Goal: Task Accomplishment & Management: Manage account settings

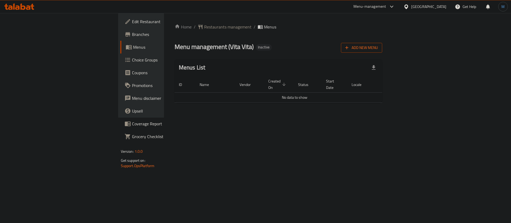
click at [349, 47] on icon "button" at bounding box center [346, 47] width 5 height 5
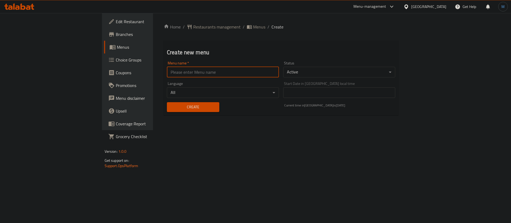
click at [215, 74] on input "text" at bounding box center [223, 72] width 112 height 11
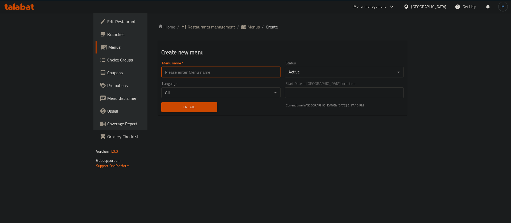
type input "1"
click at [166, 108] on span "Create" at bounding box center [189, 107] width 47 height 7
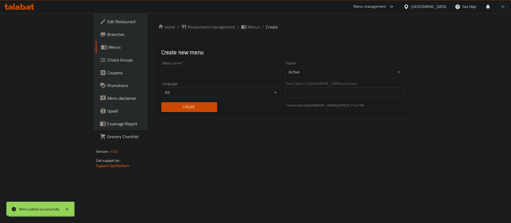
click at [248, 27] on span "Menus" at bounding box center [254, 27] width 12 height 6
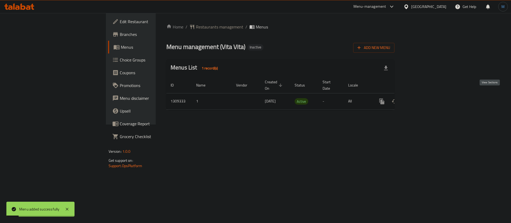
click at [423, 98] on icon "enhanced table" at bounding box center [420, 101] width 6 height 6
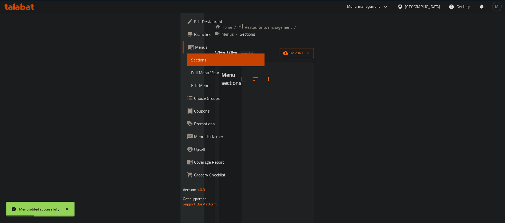
click at [314, 50] on button "import" at bounding box center [297, 53] width 34 height 10
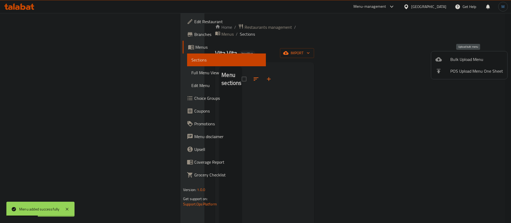
click at [465, 59] on span "Bulk Upload Menu" at bounding box center [476, 59] width 53 height 6
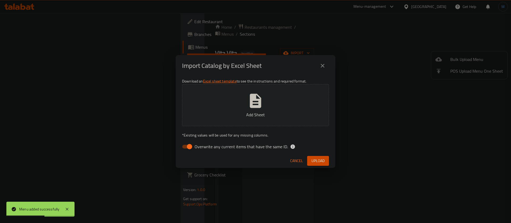
click at [232, 144] on span "Overwrite any current items that have the same ID." at bounding box center [241, 146] width 93 height 6
click at [205, 144] on input "Overwrite any current items that have the same ID." at bounding box center [189, 147] width 30 height 10
checkbox input "false"
click at [315, 159] on span "Upload" at bounding box center [317, 161] width 13 height 7
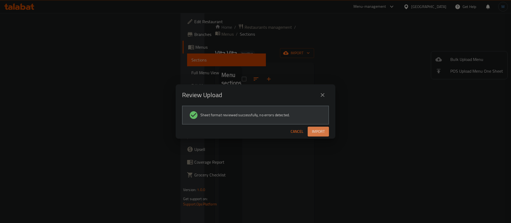
click at [318, 129] on span "Import" at bounding box center [318, 131] width 13 height 7
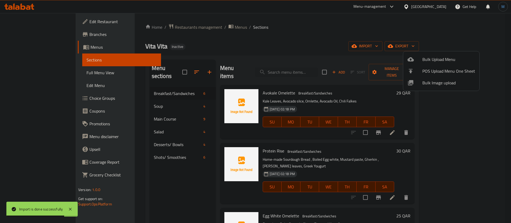
click at [304, 93] on div at bounding box center [255, 111] width 511 height 223
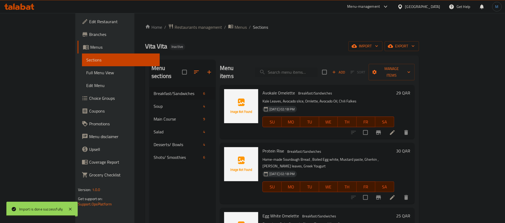
click at [413, 126] on div at bounding box center [379, 132] width 65 height 13
click at [396, 129] on icon at bounding box center [392, 132] width 6 height 6
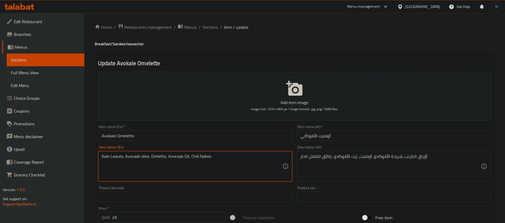
click at [108, 154] on textarea "Kale Leaves, Avocado slice, Omlette, Avocado Oil, Chili Falkes" at bounding box center [192, 166] width 180 height 25
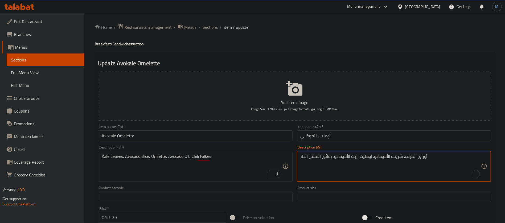
click at [413, 155] on textarea "أوراق الكرنب، شريحة الأفوكادو، أومليت، زيت الأفوكادو، رقائق الفلفل الحار" at bounding box center [391, 166] width 180 height 25
paste textarea "كيل"
type textarea "أوراق كيل، شريحة الأفوكادو، أومليت، زيت الأفوكادو، رقائق الفلفل الحار"
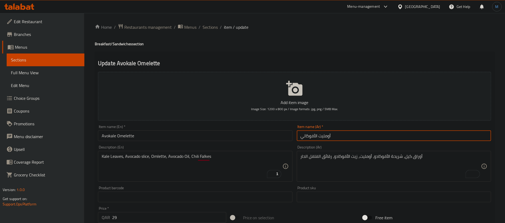
drag, startPoint x: 310, startPoint y: 134, endPoint x: 301, endPoint y: 135, distance: 8.5
click at [301, 135] on input "أومليت الأفوكالي" at bounding box center [394, 135] width 194 height 11
paste input "يل"
type input "أومليت الأفوكيل"
click at [181, 139] on input "Avokale Omelette" at bounding box center [195, 135] width 194 height 11
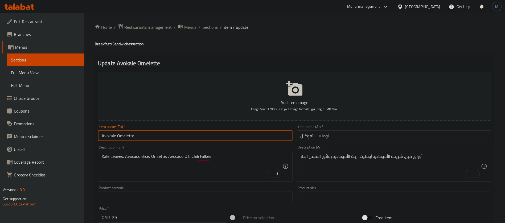
click at [181, 139] on input "Avokale Omelette" at bounding box center [195, 135] width 194 height 11
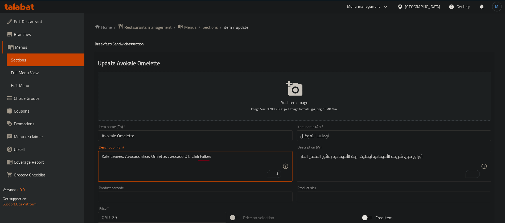
click at [165, 155] on textarea "Kale Leaves, Avocado slice, Omlette, Avocado Oil, Chili Falkes" at bounding box center [192, 166] width 180 height 25
click at [158, 155] on textarea "Kale Leaves, Avocado slice, Omlette, Avocado Oil, Chili Falkes" at bounding box center [192, 166] width 180 height 25
paste textarea "e"
type textarea "Kale Leaves, Avocado slice, Omelette, Avocado Oil, Chili Falkes"
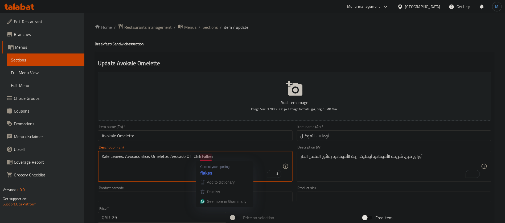
click at [206, 155] on textarea "Kale Leaves, Avocado slice, Omelette, Avocado Oil, Chili Falkes" at bounding box center [192, 166] width 180 height 25
click at [210, 163] on textarea "Kale Leaves, Avocado slice, Omelette, Avocado Oil, Chili Falkes" at bounding box center [192, 166] width 180 height 25
click at [197, 155] on textarea "Kale Leaves, Avocado slice, Omelette, Avocado Oil, Chili Falkes" at bounding box center [192, 166] width 180 height 25
drag, startPoint x: 197, startPoint y: 155, endPoint x: 208, endPoint y: 155, distance: 11.4
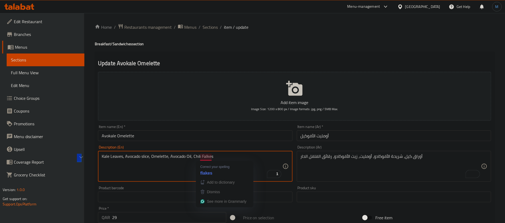
click at [208, 155] on textarea "Kale Leaves, Avocado slice, Omelette, Avocado Oil, Chili Falkes" at bounding box center [192, 166] width 180 height 25
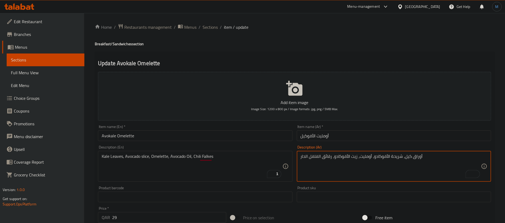
click at [328, 155] on textarea "أوراق كيل، شريحة الأفوكادو، أومليت، زيت الأفوكادو، رقائق الفلفل الحار" at bounding box center [391, 166] width 180 height 25
paste textarea "فليكس"
type textarea "أوراق كيل، شريحة الأفوكادو، أومليت، زيت الأفوكادو، فليكس الفلفل الحار"
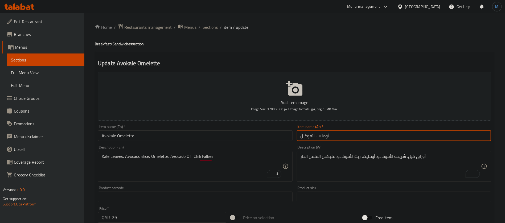
click at [338, 134] on input "أومليت الأفوكيل" at bounding box center [394, 135] width 194 height 11
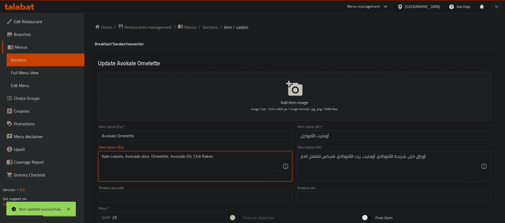
click at [205, 160] on textarea "Kale Leaves, Avocado slice, Omelette, Avocado Oil, Chili flakes" at bounding box center [192, 166] width 180 height 25
paste textarea "F"
type textarea "Kale Leaves, Avocado slice, Omelette, Avocado Oil, Chili Flakes"
click at [218, 126] on div "Item name (En)   * Avokale Omelette Item name (En) *" at bounding box center [195, 133] width 194 height 16
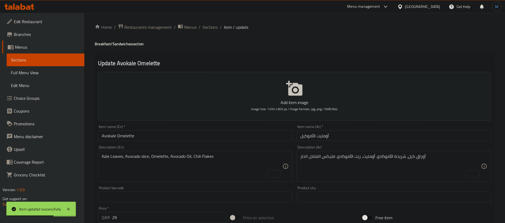
click at [217, 131] on input "Avokale Omelette" at bounding box center [195, 135] width 194 height 11
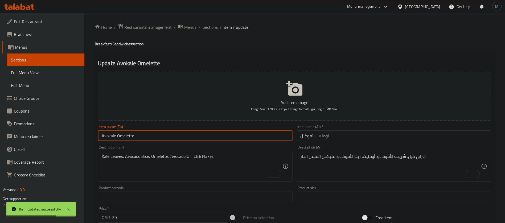
drag, startPoint x: 110, startPoint y: 137, endPoint x: 105, endPoint y: 137, distance: 5.1
click at [105, 137] on input "Avokale Omelette" at bounding box center [195, 135] width 194 height 11
click at [122, 136] on input "Avokale Omelette" at bounding box center [195, 135] width 194 height 11
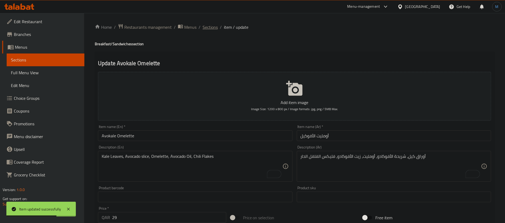
click at [217, 29] on span "Sections" at bounding box center [210, 27] width 15 height 6
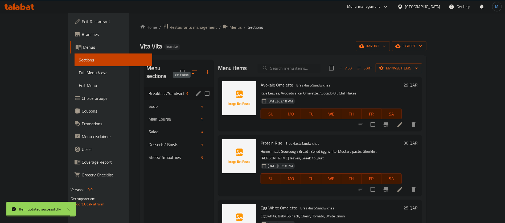
click at [195, 90] on icon "edit" at bounding box center [198, 93] width 6 height 6
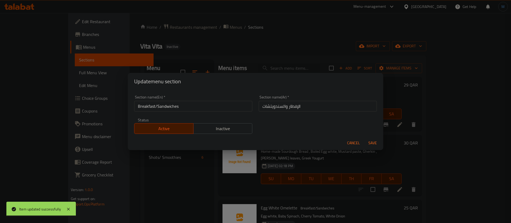
click at [189, 107] on input "Breakfast/Sandwiches" at bounding box center [193, 106] width 118 height 11
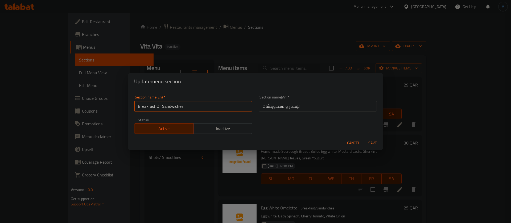
type input "Breakfast Or Sandwiches"
click at [334, 108] on input "الإفطار والسندويتشات" at bounding box center [318, 106] width 118 height 11
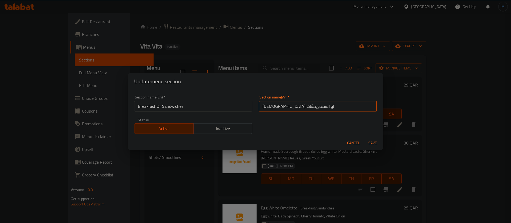
type input "الإفطار او السندويتشات"
click at [364, 138] on button "Save" at bounding box center [372, 143] width 17 height 10
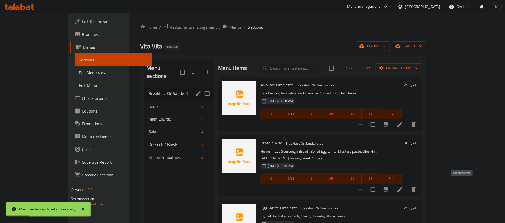
click at [403, 186] on icon at bounding box center [400, 189] width 6 height 6
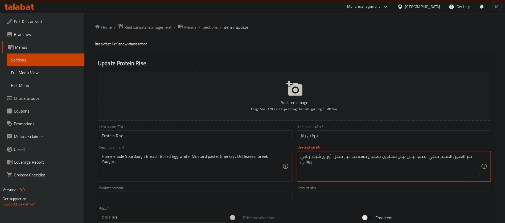
type textarea "خبز العجين المخمر محلي الصنع، بياض بيض مسلوق، معجون مستردة، خيار مخلل، أوراق شب…"
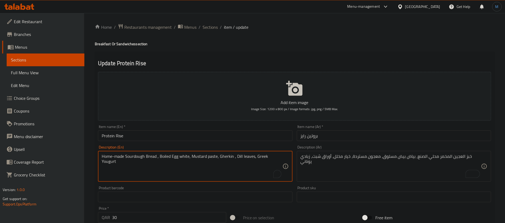
click at [227, 158] on textarea "Home-made Sourdough Bread , Boiled Egg white, Mustard paste, Gherkin , [PERSON_…" at bounding box center [192, 166] width 180 height 25
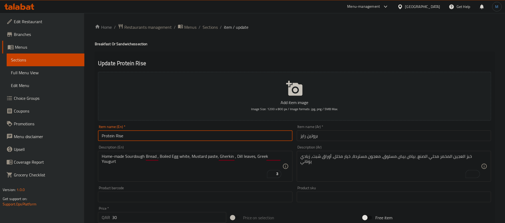
click at [227, 137] on input "Protein Rise" at bounding box center [195, 135] width 194 height 11
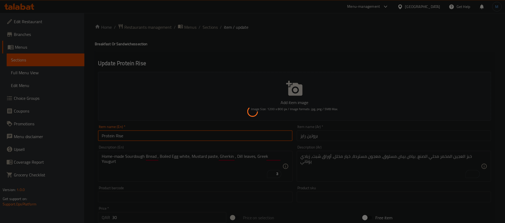
click at [216, 27] on div at bounding box center [252, 111] width 505 height 223
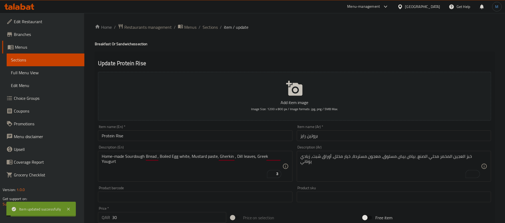
click at [216, 27] on span "Sections" at bounding box center [210, 27] width 15 height 6
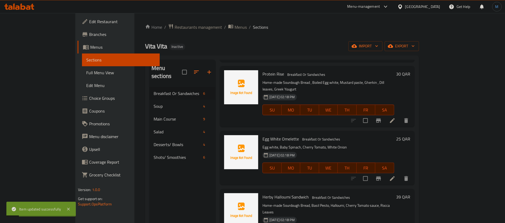
scroll to position [80, 0]
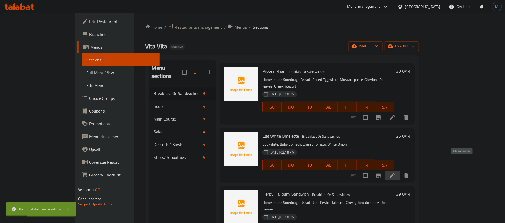
click at [395, 173] on icon at bounding box center [392, 175] width 5 height 5
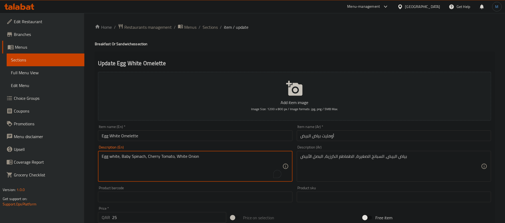
drag, startPoint x: 126, startPoint y: 156, endPoint x: 133, endPoint y: 156, distance: 6.9
click at [133, 156] on textarea "Egg white, Baby Spinach, Cherry Tomato, White Onion" at bounding box center [192, 166] width 180 height 25
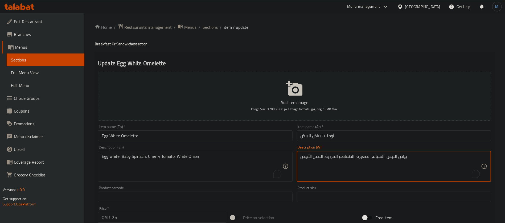
click at [377, 157] on textarea "بياض البيض، السبانخ الصغيرة، الطماطم الكرزية، البصل الأبيض" at bounding box center [391, 166] width 180 height 25
click at [364, 158] on textarea "بياض البيض، السبانخ الصغيرة، الطماطم الكرزية، البصل الأبيض" at bounding box center [391, 166] width 180 height 25
paste textarea "وراق سبانخ"
type textarea "بياض البيض، أوراق سبانخ صغيرة، الطماطم الكرزية، البصل الأبيض"
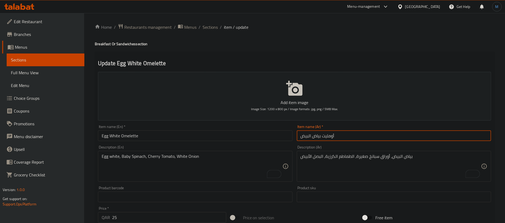
click at [333, 133] on input "أومليت بياض البيض" at bounding box center [394, 135] width 194 height 11
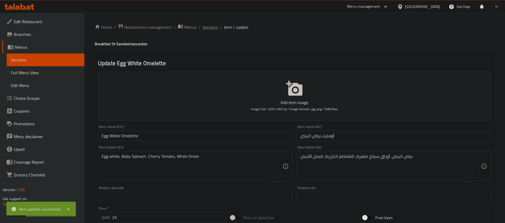
click at [214, 26] on span "Sections" at bounding box center [210, 27] width 15 height 6
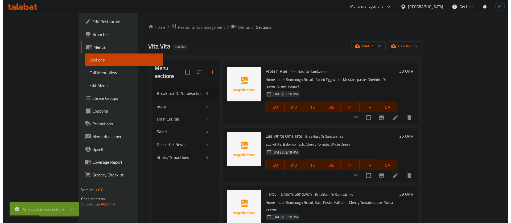
scroll to position [139, 0]
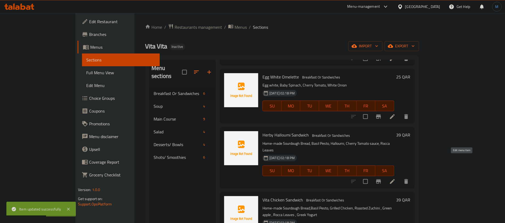
click at [396, 178] on icon at bounding box center [392, 181] width 6 height 6
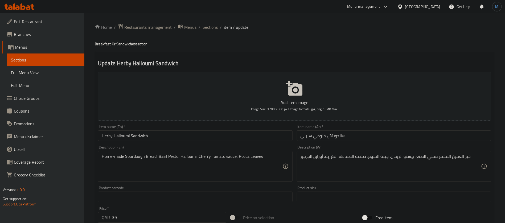
click at [105, 134] on input "Herby Halloumi Sandwich" at bounding box center [195, 135] width 194 height 11
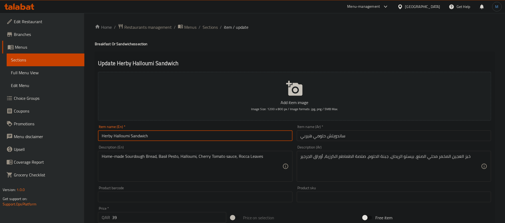
drag, startPoint x: 105, startPoint y: 134, endPoint x: 117, endPoint y: 133, distance: 11.8
click at [117, 133] on input "Herby Halloumi Sandwich" at bounding box center [195, 135] width 194 height 11
click at [124, 135] on input "Herby Halloumi Sandwich" at bounding box center [195, 135] width 194 height 11
drag, startPoint x: 124, startPoint y: 135, endPoint x: 108, endPoint y: 135, distance: 15.5
click at [108, 135] on input "Herby Halloumi Sandwich" at bounding box center [195, 135] width 194 height 11
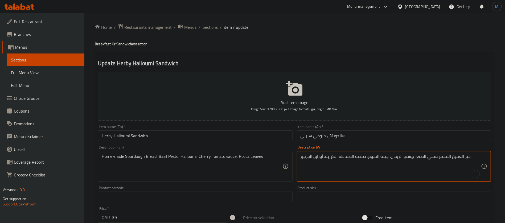
click at [385, 157] on textarea "خبز العجين المخمر محلي الصنع، بيستو الريحان، جبنة الحلوم، صلصة الطماطم الكرزية،…" at bounding box center [391, 166] width 180 height 25
type textarea "خبز العجين المخمر محلي الصنع، بيستو الريحان، الحلوم، صلصة الطماطم الكرزية، أورا…"
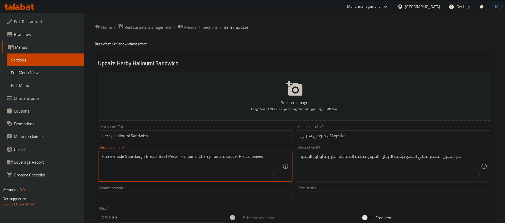
drag, startPoint x: 239, startPoint y: 156, endPoint x: 265, endPoint y: 156, distance: 26.4
click at [265, 156] on textarea "Home-made Sourdough Bread, Basil Pesto, Halloumi, Cherry Tomato sauce, Rocca Le…" at bounding box center [192, 166] width 180 height 25
paste textarea "ket"
type textarea "Home-made Sourdough Bread, Basil Pesto, Halloumi, Cherry Tomato sauce, Rocket L…"
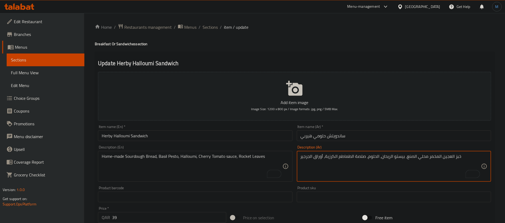
click at [319, 159] on textarea "خبز العجين المخمر محلي الصنع، بيستو الريحان، الحلوم، صلصة الطماطم الكرزية، أورا…" at bounding box center [391, 166] width 180 height 25
type textarea "خبز العجين المخمر محلي الصنع، بيستو الريحان، الحلوم، صلصة الطماطم الكرزية، الجر…"
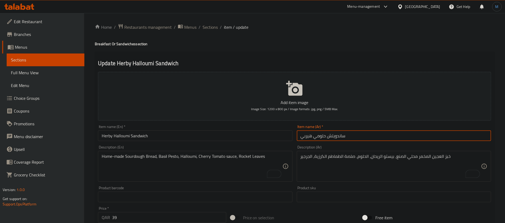
click at [340, 131] on input "ساندويتش حلومي هيربي" at bounding box center [394, 135] width 194 height 11
click at [207, 23] on div "Home / Restaurants management / Menus / Sections / item / update Breakfast Or S…" at bounding box center [294, 194] width 421 height 363
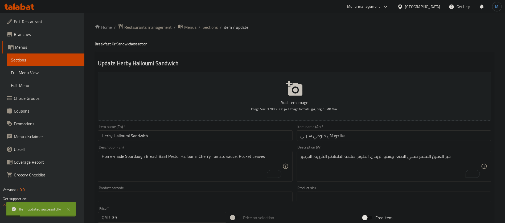
click at [209, 24] on span "Sections" at bounding box center [210, 27] width 15 height 6
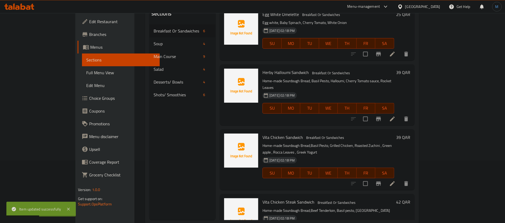
scroll to position [75, 0]
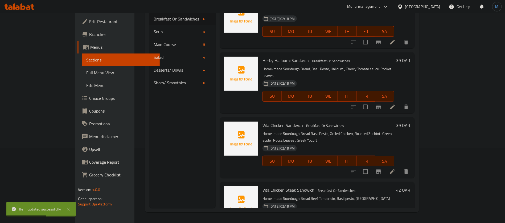
click at [400, 167] on li at bounding box center [392, 172] width 15 height 10
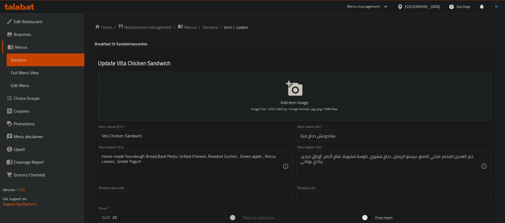
click at [266, 152] on div "Home-made Sourdough Bread,Basil Pesto, Grilled Chicken, Roasted Zuchini , Green…" at bounding box center [195, 166] width 194 height 31
click at [266, 155] on textarea "Home-made Sourdough Bread,Basil Pesto, Grilled Chicken, Roasted Zuchini , Green…" at bounding box center [192, 166] width 180 height 25
click at [102, 163] on textarea "Home-made Sourdough Bread,Basil Pesto, Grilled Chicken, Roasted Zuchini , Green…" at bounding box center [192, 166] width 180 height 25
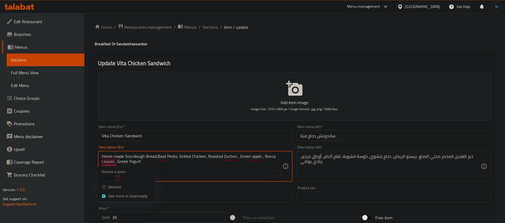
click at [108, 164] on textarea "Home-made Sourdough Bread,Basil Pesto, Grilled Chicken, Roasted Zuchini , Green…" at bounding box center [192, 166] width 180 height 25
click at [264, 159] on textarea "Home-made Sourdough Bread,Basil Pesto, Grilled Chicken, Roasted Zuchini , Green…" at bounding box center [192, 166] width 180 height 25
click at [110, 163] on textarea "Home-made Sourdough Bread,Basil Pesto, Grilled Chicken, Roasted Zuchini , Green…" at bounding box center [192, 166] width 180 height 25
paste textarea "ket"
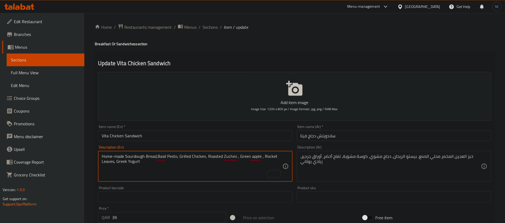
type textarea "Home-made Sourdough Bread,Basil Pesto, Grilled Chicken, Roasted Zuchini , Green…"
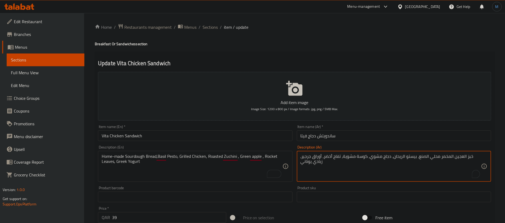
click at [319, 157] on textarea "خبز العجين المخمر محلي الصنع، بيستو الريحان، دجاج مشوي، كوسة مشوية، تفاح أخضر، …" at bounding box center [391, 166] width 180 height 25
type textarea "خبز العجين المخمر محلي الصنع، بيستو الريحان، دجاج مشوي، كوسة مشوية، تفاح أخضر، …"
click at [324, 133] on input "ساندويتش دجاج فيتا" at bounding box center [394, 135] width 194 height 11
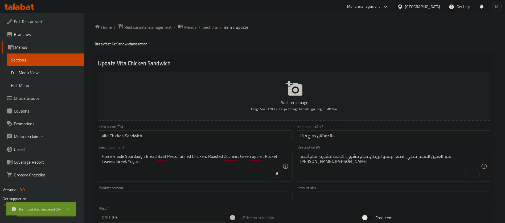
click at [208, 24] on span "Sections" at bounding box center [210, 27] width 15 height 6
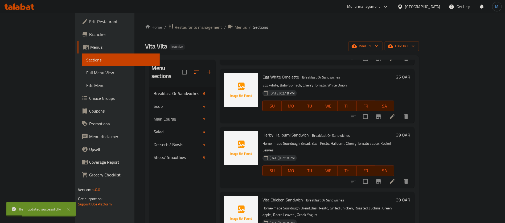
scroll to position [75, 0]
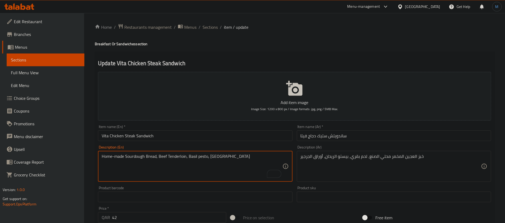
click at [179, 156] on textarea "Home-made Sourdough Bread, Beef Tenderloin, Basil pesto, [GEOGRAPHIC_DATA]" at bounding box center [192, 166] width 180 height 25
drag, startPoint x: 179, startPoint y: 156, endPoint x: 163, endPoint y: 156, distance: 15.7
click at [163, 156] on textarea "Home-made Sourdough Bread, Beef Tenderloin, Basil pesto, [GEOGRAPHIC_DATA]" at bounding box center [192, 166] width 180 height 25
type textarea "Home-made Sourdough Bread, Beef Tenderloin, Basil pesto, [GEOGRAPHIC_DATA]"
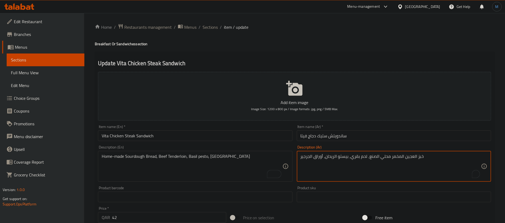
click at [365, 158] on textarea "خبز العجين المخمر محلي الصنع، لحم بقري، بيستو الريحان، أوراق الجرجير" at bounding box center [391, 166] width 180 height 25
click at [357, 157] on textarea "خبز العجين المخمر محلي الصنع، لحم بقري، بيستو الريحان، أوراق الجرجير" at bounding box center [391, 166] width 180 height 25
paste textarea "تندرلوين"
click at [320, 158] on textarea "خبز العجين المخمر محلي الصنع، لحم بقري تندرلوين، بيستو الريحان، أوراق الجرجير" at bounding box center [391, 166] width 180 height 25
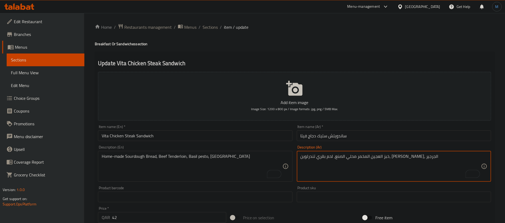
type textarea "خبز العجين المخمر محلي الصنع، لحم بقري تندرلوين، بيستو الريحان، الجرجير"
click at [357, 138] on input "ساندويتش ستيك دجاج فيتا" at bounding box center [394, 135] width 194 height 11
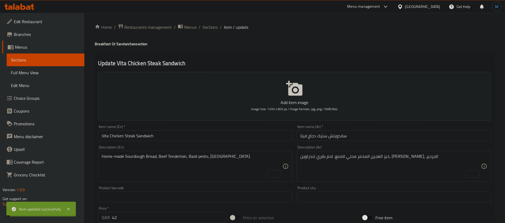
click at [215, 26] on span "Sections" at bounding box center [210, 27] width 15 height 6
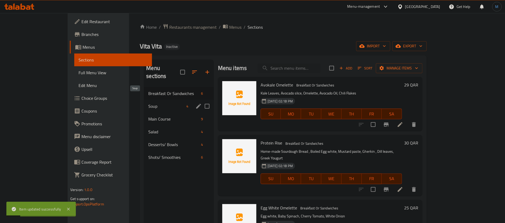
click at [148, 103] on span "Soup" at bounding box center [166, 106] width 36 height 6
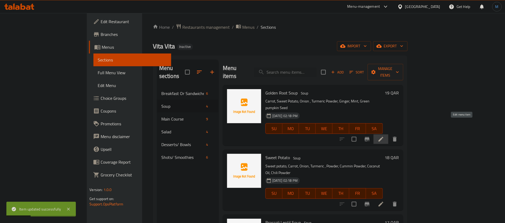
click at [384, 136] on icon at bounding box center [381, 139] width 6 height 6
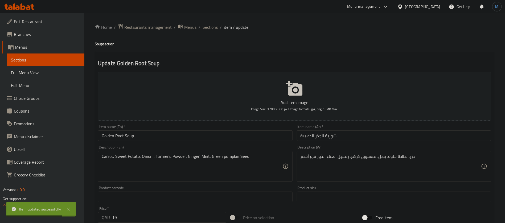
click at [369, 134] on input "شوربة الجذر الذهبية" at bounding box center [394, 135] width 194 height 11
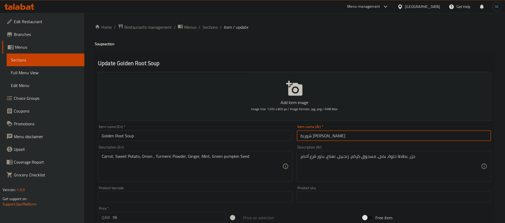
type input "شوربة جولدن روت"
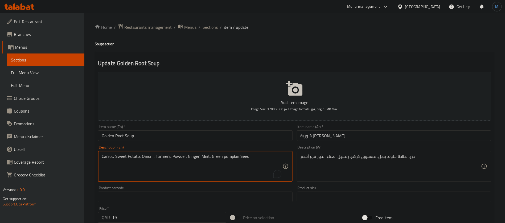
click at [163, 157] on textarea "Carrot, Sweet Potato, Onion , Turmeric Powder, Ginger, Mint, Green pumpkin Seed" at bounding box center [192, 166] width 180 height 25
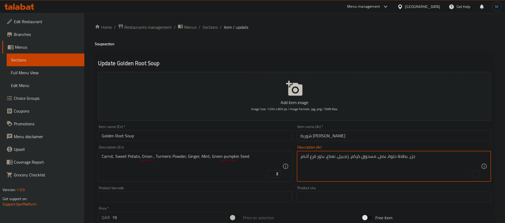
click at [369, 156] on textarea "جزر، بطاطا حلوة، بصل، مسحوق كركم، زنجبيل، نعناع، بذور قرع أخضر" at bounding box center [391, 166] width 180 height 25
click at [355, 156] on textarea "جزر، بطاطا حلوة، بصل، مسحوق كركم، زنجبيل، نعناع، بذور قرع أخضر" at bounding box center [391, 166] width 180 height 25
paste textarea "بودرة كركم مطحون"
type textarea "جزر، بطاطا حلوة، بصل، بودرة كركم مطحون، زنجبيل، نعناع، بذور قرع أخضر"
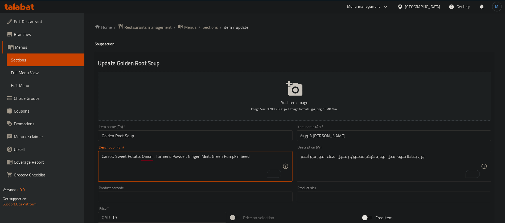
click at [218, 155] on textarea "Carrot, Sweet Potato, Onion , Turmeric Powder, Ginger, Mint, Green Pumpkin Seed" at bounding box center [192, 166] width 180 height 25
drag, startPoint x: 218, startPoint y: 155, endPoint x: 236, endPoint y: 154, distance: 18.1
click at [236, 154] on textarea "Carrot, Sweet Potato, Onion , Turmeric Powder, Ginger, Mint, Green Pumpkin Seed" at bounding box center [192, 166] width 180 height 25
click at [230, 156] on textarea "Carrot, Sweet Potato, Onion , Turmeric Powder, Ginger, Mint, Green Pumpkin Seed" at bounding box center [192, 166] width 180 height 25
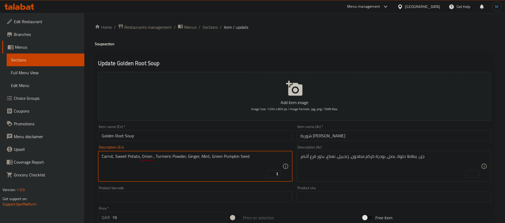
type textarea "Carrot, Sweet Potato, Onion , Turmeric Powder, Ginger, Mint, Green Pumpkin Seed"
click at [356, 139] on input "شوربة [PERSON_NAME]" at bounding box center [394, 135] width 194 height 11
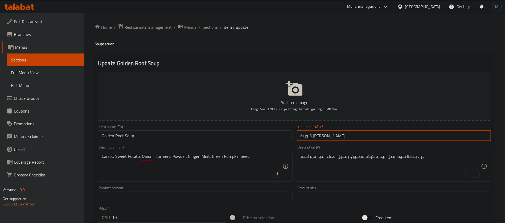
click at [199, 16] on div "Home / Restaurants management / Menus / Sections / item / update Soup section U…" at bounding box center [294, 194] width 421 height 363
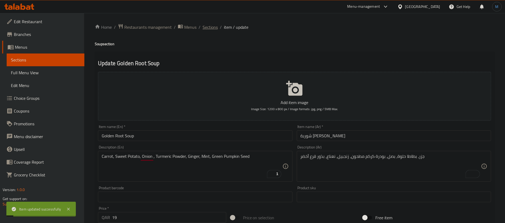
click at [209, 27] on span "Sections" at bounding box center [210, 27] width 15 height 6
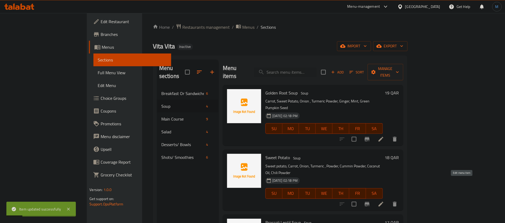
click at [384, 201] on icon at bounding box center [381, 204] width 6 height 6
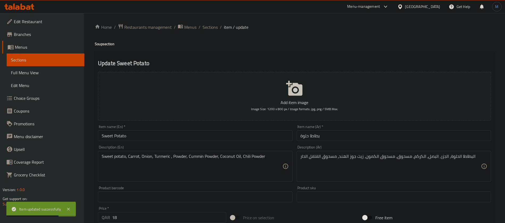
click at [101, 45] on h4 "Soup section" at bounding box center [295, 43] width 400 height 5
copy h4 "Soup"
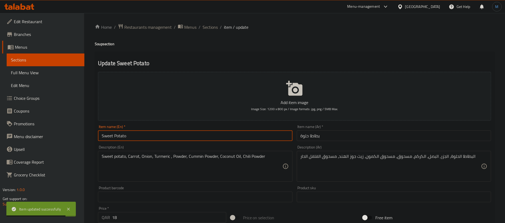
click at [155, 133] on input "Sweet Potato" at bounding box center [195, 135] width 194 height 11
paste input "Soup"
type input "Sweet Potato Soup"
click at [345, 136] on input "بطاطا حلوة" at bounding box center [394, 135] width 194 height 11
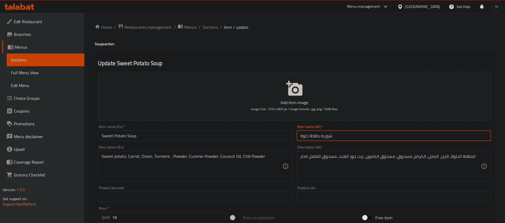
type input "شوربة بطاطا حلوة"
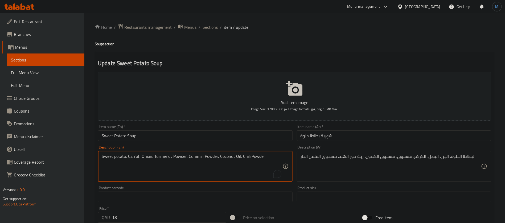
drag, startPoint x: 192, startPoint y: 159, endPoint x: 208, endPoint y: 159, distance: 15.2
click at [208, 159] on textarea "Sweet potato, Carrot, Onion, Turmeric , Powder, Cummin Powder, Coconut Oil, Chi…" at bounding box center [192, 166] width 180 height 25
click at [343, 134] on input "شوربة بطاطا حلوة" at bounding box center [394, 135] width 194 height 11
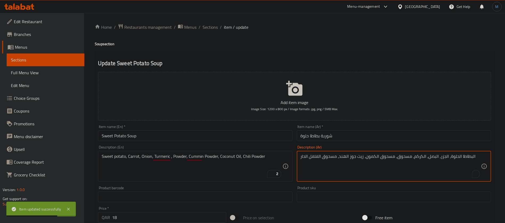
drag, startPoint x: 375, startPoint y: 158, endPoint x: 365, endPoint y: 157, distance: 10.2
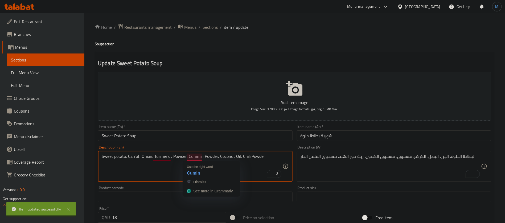
click at [191, 157] on textarea "Sweet potato, Carrot, Onion, Turmeric , Powder, Cummin Powder, Coconut Oil, Chi…" at bounding box center [192, 166] width 180 height 25
paste textarea "To enrich screen reader interactions, please activate Accessibility in Grammarl…"
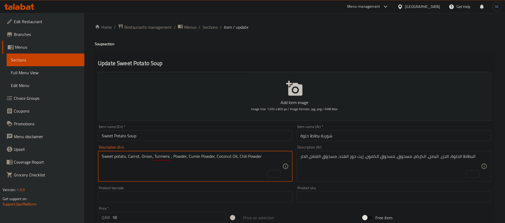
type textarea "Sweet potato, Carrot, Onion, Turmeric , Powder, Cumin Powder, Coconut Oil, Chil…"
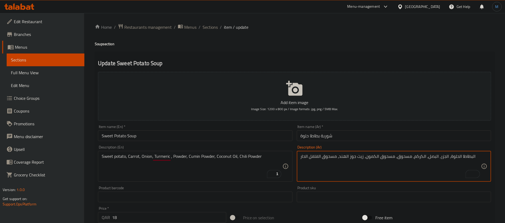
click at [390, 157] on textarea "البطاطا الحلوة، الجزر، البصل، الكركم، مسحوق، مسحوق الكمون، زيت جوز الهند، مسحوق…" at bounding box center [391, 166] width 180 height 25
click at [369, 158] on textarea "البطاطا الحلوة، الجزر، البصل، الكركم، مسحوق، مسحوق الكمون، زيت جوز الهند، مسحوق…" at bounding box center [391, 166] width 180 height 25
click at [374, 156] on textarea "البطاطا الحلوة، الجزر، البصل، الكركم، مسحوق، مسحوق الكمون، زيت جوز الهند، مسحوق…" at bounding box center [391, 166] width 180 height 25
click at [370, 154] on textarea "البطاطا الحلوة، الجزر، البصل، الكركم، مسحوق، مسحوق الكمون، زيت جوز الهند، مسحوق…" at bounding box center [391, 166] width 180 height 25
drag, startPoint x: 370, startPoint y: 154, endPoint x: 386, endPoint y: 154, distance: 16.5
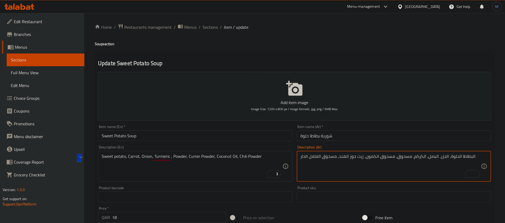
click at [386, 154] on textarea "البطاطا الحلوة، الجزر، البصل، الكركم، مسحوق، مسحوق الكمون، زيت جوز الهند، مسحوق…" at bounding box center [391, 166] width 180 height 25
click at [379, 158] on textarea "البطاطا الحلوة، الجزر، البصل، الكركم، مسحوق، بودرة كمون، زيت جوز الهند، مسحوق ا…" at bounding box center [391, 166] width 180 height 25
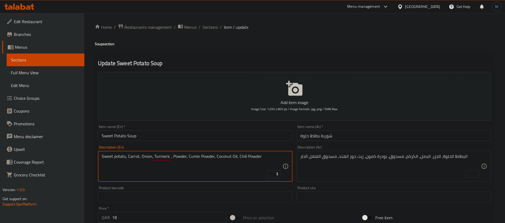
click at [207, 155] on textarea "Sweet potato, Carrot, Onion, Turmeric , Powder, Cumin Powder, Coconut Oil, Chil…" at bounding box center [192, 166] width 180 height 25
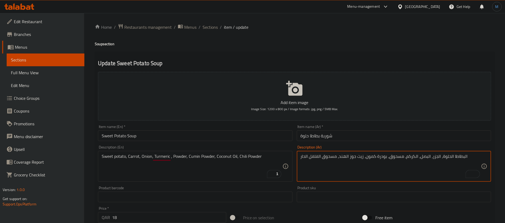
click at [395, 157] on textarea "البطاطا الحلوة، الجزر، البصل، الكركم، مسحوق، بودرة كمون، زيت جوز الهند، مسحوق ا…" at bounding box center [391, 166] width 180 height 25
paste textarea "بودرة"
click at [333, 154] on textarea "البطاطا الحلوة، الجزر، البصل، الكركم، [GEOGRAPHIC_DATA] ، [GEOGRAPHIC_DATA]، زي…" at bounding box center [391, 166] width 180 height 25
click at [333, 154] on textarea "البطاطا الحلوة، الجزر، البصل، الكركم، بودرة ، بودرة كمون، زيت جوز الهند، مسحوق …" at bounding box center [391, 166] width 180 height 25
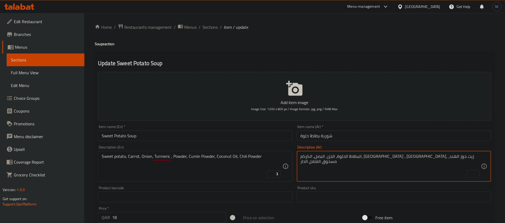
paste textarea "بودرة"
type textarea "البطاطا الحلوة، الجزر، البصل، الكركم، بودرة ، بودرة كمون، زيت جوز الهند، بودرة …"
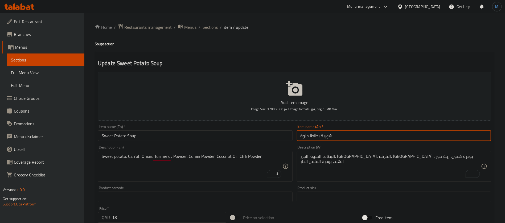
click at [334, 138] on input "شوربة بطاطا حلوة" at bounding box center [394, 135] width 194 height 11
click at [210, 25] on span "Sections" at bounding box center [210, 27] width 15 height 6
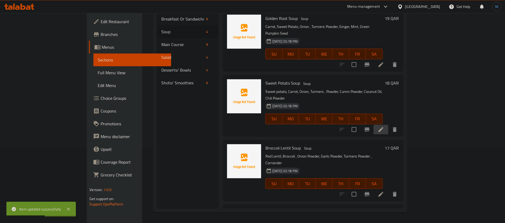
click at [388, 125] on li at bounding box center [380, 130] width 15 height 10
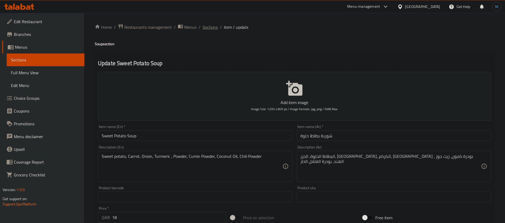
click at [211, 27] on span "Sections" at bounding box center [210, 27] width 15 height 6
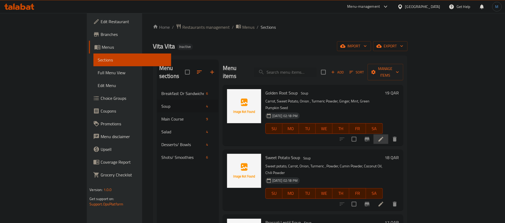
click at [388, 134] on li at bounding box center [380, 139] width 15 height 10
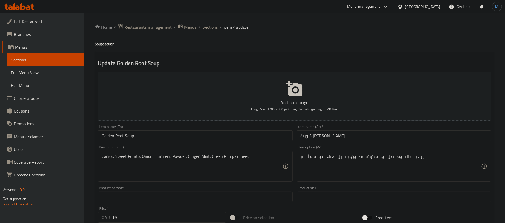
click at [213, 28] on span "Sections" at bounding box center [210, 27] width 15 height 6
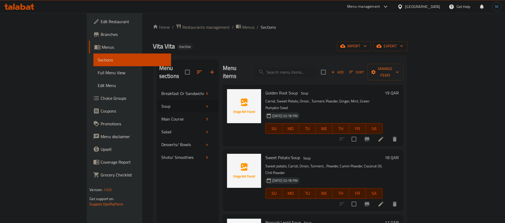
click at [312, 163] on p "Sweet potato, Carrot, Onion, Turmeric , Powder, Cumin Powder, Coconut Oil, Chil…" at bounding box center [323, 169] width 117 height 13
copy p "Powder"
click at [307, 72] on input "search" at bounding box center [285, 72] width 63 height 9
paste input "Powder"
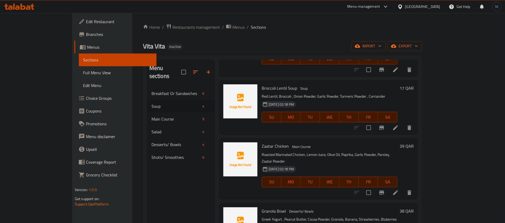
scroll to position [160, 0]
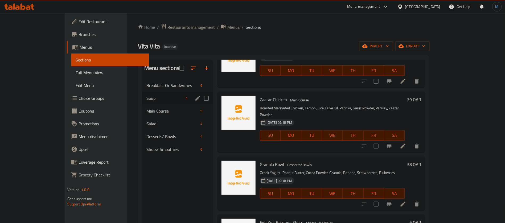
type input "Powder"
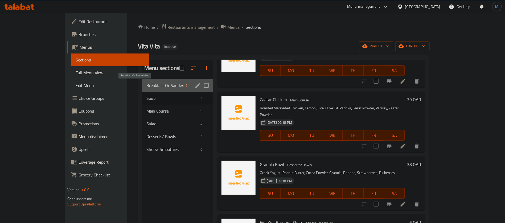
click at [146, 84] on span "Breakfast Or Sandwiches" at bounding box center [164, 85] width 37 height 6
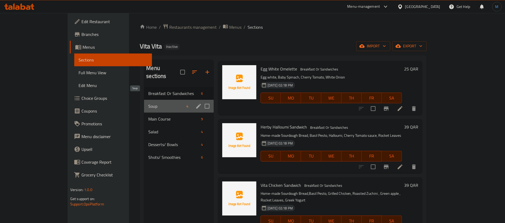
click at [148, 103] on span "Soup" at bounding box center [166, 106] width 36 height 6
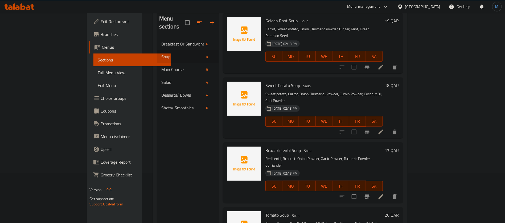
scroll to position [75, 0]
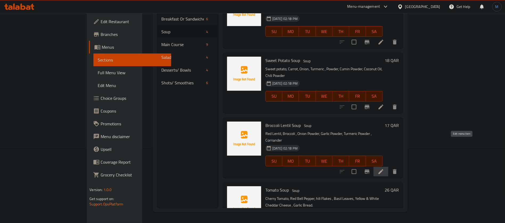
click at [384, 168] on icon at bounding box center [381, 171] width 6 height 6
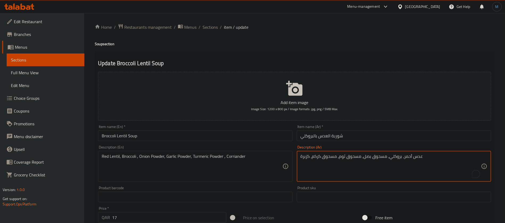
click at [381, 158] on textarea "عدس أحمر، بروكلي، مسحوق بصل، مسحوق ثوم، مسحوق كركم، كزبرة" at bounding box center [391, 166] width 180 height 25
paste textarea "Powder"
paste textarea "بودرة"
click at [348, 158] on textarea "عدس أحمر، بروكلي، بودرة بصل، مسحوق ثوم، مسحوق كركم، كزبرة" at bounding box center [391, 166] width 180 height 25
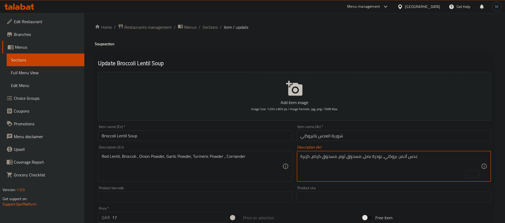
paste textarea "بودرة"
click at [355, 162] on textarea "عدس أحمر، بروكلي، بودرة بصل، مسحوق ثوم، مسحوق كركم، كزبرة" at bounding box center [391, 166] width 180 height 25
paste textarea "بودرة"
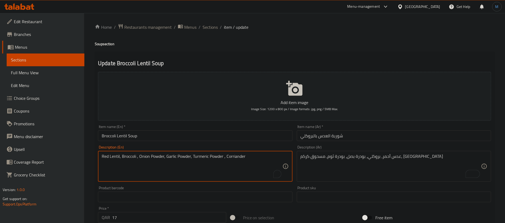
drag, startPoint x: 199, startPoint y: 160, endPoint x: 212, endPoint y: 160, distance: 13.0
click at [212, 160] on textarea "Red Lentil, Broccoli , Onion Powder, Garlic Powder, Turmeric Powder , Corriander" at bounding box center [192, 166] width 180 height 25
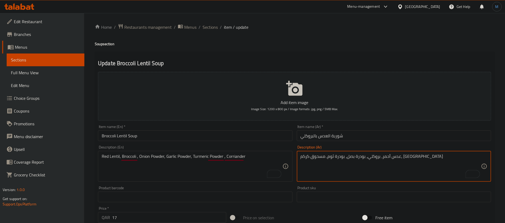
click at [331, 156] on textarea "عدس أحمر، بروكلي، بودرة بصل، بودرة ثوم، مسحوق كركم، كزبرة" at bounding box center [391, 166] width 180 height 25
click at [317, 157] on textarea "عدس أحمر، بروكلي، بودرة بصل، بودرة ثوم، مسحوق كركم، كزبرة" at bounding box center [391, 166] width 180 height 25
paste textarea "بودرة كركم مطحون"
type textarea "عدس أحمر، بروكلي، بودرة بصل، بودرة ثوم، بودرة كركم مطحون، كزبرة"
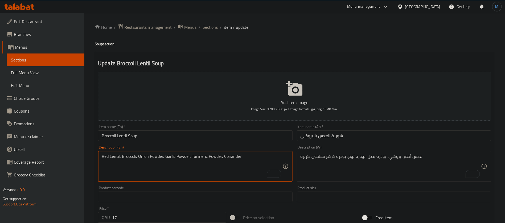
type textarea "Red Lentil, Broccoli, Onion Powder, Garlic Powder, Turmeric Powder, Coriander"
click at [146, 139] on input "Broccoli Lentil Soup" at bounding box center [195, 135] width 194 height 11
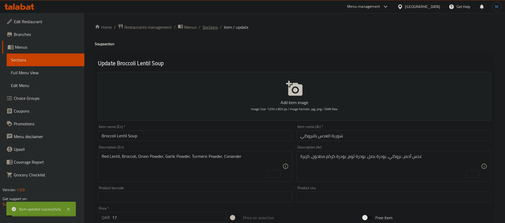
drag, startPoint x: 199, startPoint y: 33, endPoint x: 214, endPoint y: 28, distance: 16.1
click at [200, 33] on div "Home / Restaurants management / Menus / Sections / item / update Soup section U…" at bounding box center [295, 195] width 400 height 342
click at [214, 28] on span "Sections" at bounding box center [210, 27] width 15 height 6
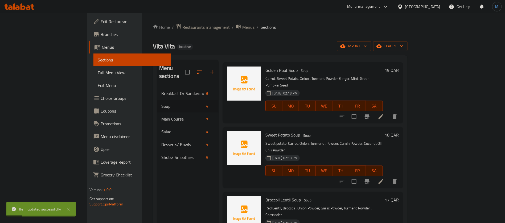
scroll to position [75, 0]
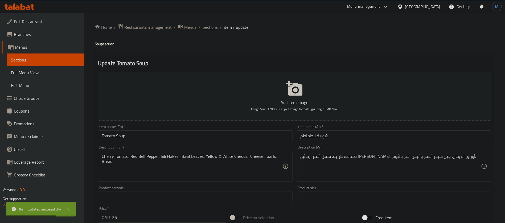
click at [211, 24] on span "Sections" at bounding box center [210, 27] width 15 height 6
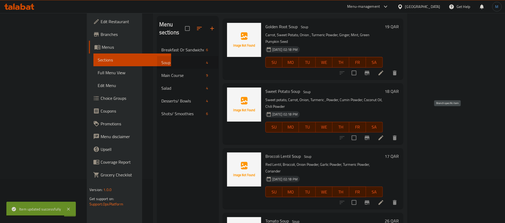
scroll to position [75, 0]
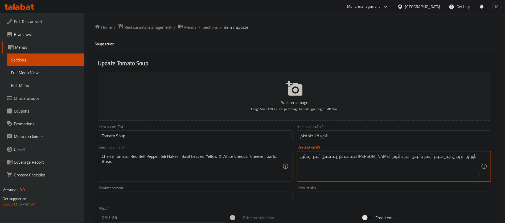
click at [410, 156] on textarea "طماطم كرزية، فلفل أحمر، رقائق [PERSON_NAME]، أوراق الريحان، جبن شيدر أصفر وأبيض…" at bounding box center [391, 166] width 180 height 25
type textarea "طماطم كرزية، فلفل أحمر حلو، رقائق الهيلي، أوراق الريحان، جبن شيدر أصفر وأبيض، خ…"
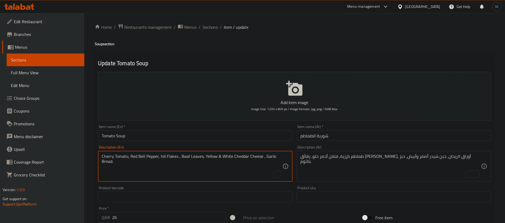
click at [164, 157] on textarea "Cherry Tomato, Red Bell Pepper, hili Flakes , Basil Leaves, Yellow & White Ched…" at bounding box center [192, 166] width 180 height 25
drag, startPoint x: 164, startPoint y: 157, endPoint x: 171, endPoint y: 157, distance: 6.4
click at [171, 157] on textarea "Cherry Tomato, Red Bell Pepper, hili Flakes , Basil Leaves, Yellow & White Ched…" at bounding box center [192, 166] width 180 height 25
paste textarea "c"
click at [174, 158] on textarea "Cherry Tomato, Red Bell Pepper, chili Flakes, Basil Leaves, Yellow & White Ched…" at bounding box center [192, 166] width 180 height 25
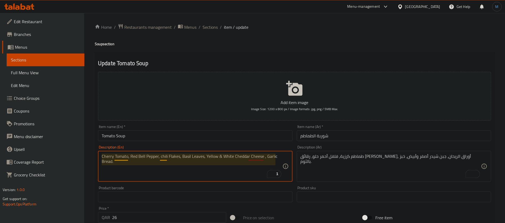
drag, startPoint x: 174, startPoint y: 158, endPoint x: 166, endPoint y: 158, distance: 8.0
click at [166, 158] on textarea "Cherry Tomato, Red Bell Pepper, chili Flakes, Basil Leaves, Yellow & White Ched…" at bounding box center [192, 166] width 180 height 25
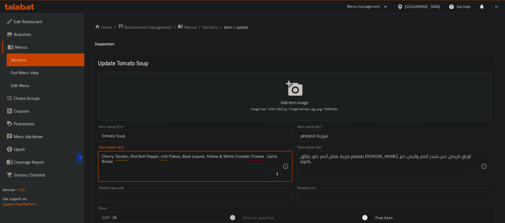
type textarea "Cherry Tomato, Red Bell Pepper, chili Flakes, Basil Leaves, Yellow & White Ched…"
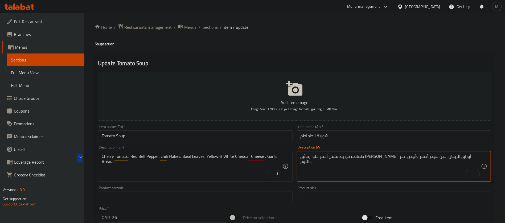
drag, startPoint x: 402, startPoint y: 156, endPoint x: 395, endPoint y: 157, distance: 7.0
click at [395, 157] on textarea "طماطم كرزية، فلفل أحمر حلو، رقائق الهيلي، أوراق الريحان، جبن شيدر أصفر وأبيض، خ…" at bounding box center [391, 166] width 180 height 25
paste textarea "لفل الحار"
type textarea "طماطم كرزية، فلفل أحمر حلو، رقائق الفلفل الحار، أوراق الريحان، جبن شيدر أصفر وأ…"
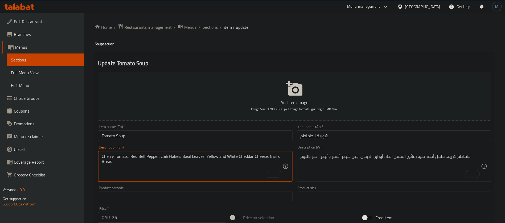
type textarea "Cherry Tomato, Red Bell Pepper, chili Flakes, Basil Leaves, Yellow and White Ch…"
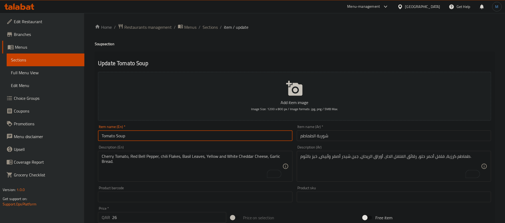
click at [263, 140] on input "Tomato Soup" at bounding box center [195, 135] width 194 height 11
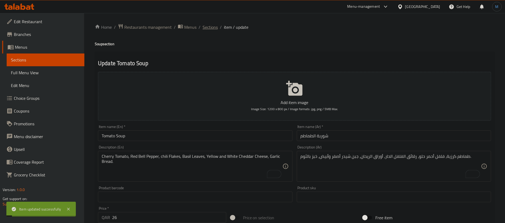
click at [206, 27] on span "Sections" at bounding box center [210, 27] width 15 height 6
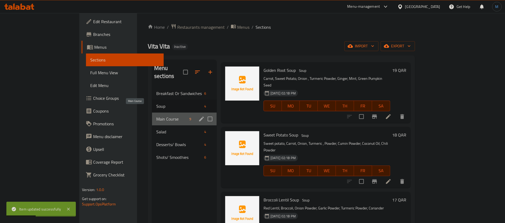
click at [156, 116] on span "Main Course" at bounding box center [171, 119] width 31 height 6
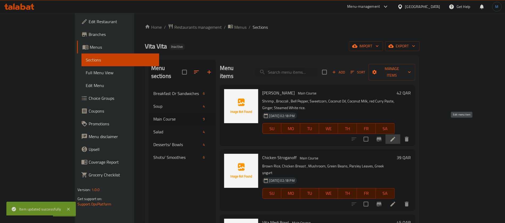
click at [396, 136] on icon at bounding box center [393, 139] width 6 height 6
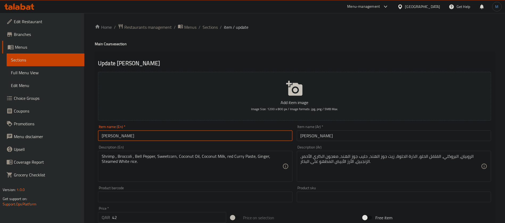
click at [245, 134] on input "[PERSON_NAME]" at bounding box center [195, 135] width 194 height 11
click at [209, 28] on span "Sections" at bounding box center [210, 27] width 15 height 6
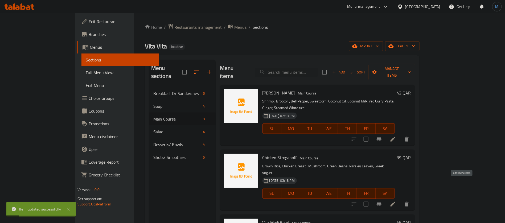
click at [395, 202] on icon at bounding box center [392, 204] width 5 height 5
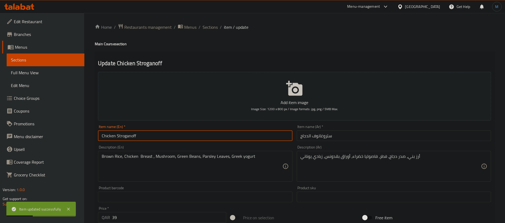
click at [274, 137] on input "Chicken Stroganoff" at bounding box center [195, 135] width 194 height 11
click at [121, 125] on div "Item name (En)   * Chicken Stroganoff Item name (En) *" at bounding box center [195, 133] width 194 height 16
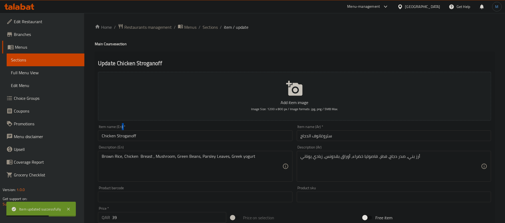
click at [122, 129] on div "Item name (En)   * Chicken Stroganoff Item name (En) *" at bounding box center [195, 133] width 194 height 16
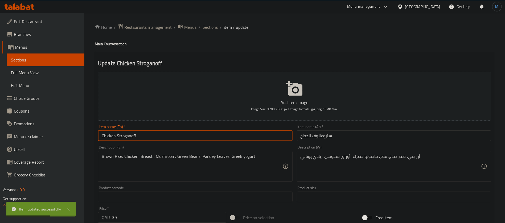
click at [129, 137] on input "Chicken Stroganoff" at bounding box center [195, 135] width 194 height 11
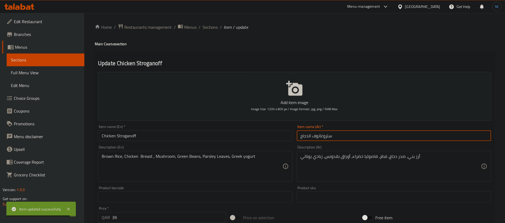
click at [331, 140] on input "ستروغانوف الدجاج" at bounding box center [394, 135] width 194 height 11
click at [324, 140] on input "ستروغانوف الدجاج" at bounding box center [394, 135] width 194 height 11
paste input "انوف"
type input "ستروجانوف دجاج"
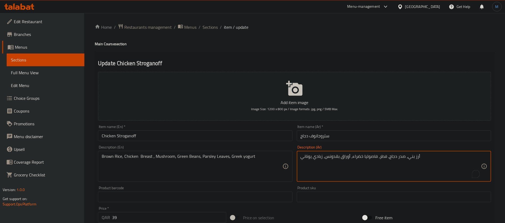
click at [411, 159] on textarea "أرز بني، صدر دجاج، فطر، فاصوليا خضراء، أوراق بقدونس، زبادي يوناني" at bounding box center [391, 166] width 180 height 25
click at [406, 138] on input "ستروجانوف دجاج" at bounding box center [394, 135] width 194 height 11
click at [446, 156] on textarea "أرز بني، صدر دجاج، فطر، فاصوليا خضراء، أوراق بقدونس، زبادي يوناني" at bounding box center [391, 166] width 180 height 25
type textarea "أرز بني، صدر دجاج، مشروم، فاصوليا خضراء، أوراق بقدونس، زبادي يوناني"
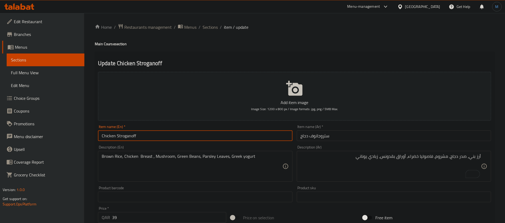
click at [244, 136] on input "Chicken Stroganoff" at bounding box center [195, 135] width 194 height 11
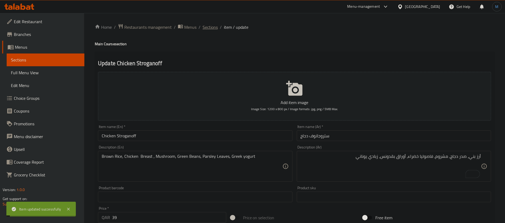
click at [215, 29] on span "Sections" at bounding box center [210, 27] width 15 height 6
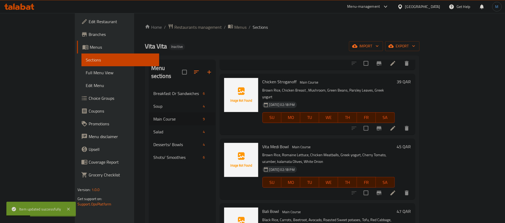
scroll to position [80, 0]
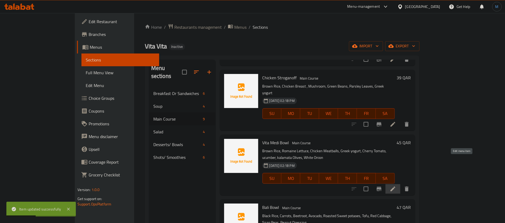
click at [396, 186] on icon at bounding box center [393, 189] width 6 height 6
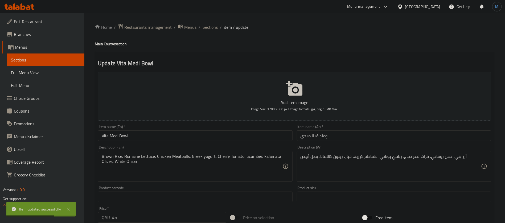
click at [162, 128] on div "Item name (En)   * Vita Medi Bowl Item name (En) *" at bounding box center [195, 133] width 194 height 16
click at [163, 129] on div "Item name (En)   * Vita Medi Bowl Item name (En) *" at bounding box center [195, 133] width 194 height 16
click at [165, 131] on input "Vita Medi Bowl" at bounding box center [195, 135] width 194 height 11
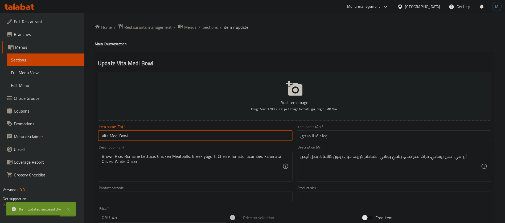
click at [165, 131] on input "Vita Medi Bowl" at bounding box center [195, 135] width 194 height 11
click at [325, 136] on input "وعاء فيتا ميدي" at bounding box center [394, 135] width 194 height 11
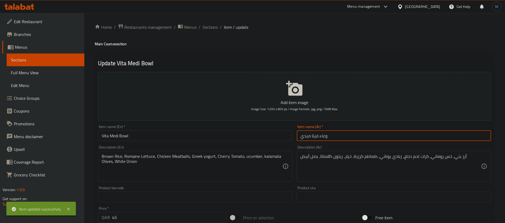
click at [325, 136] on input "وعاء فيتا ميدي" at bounding box center [394, 135] width 194 height 11
paste input "جاط"
type input "جاط فيتا ميدي"
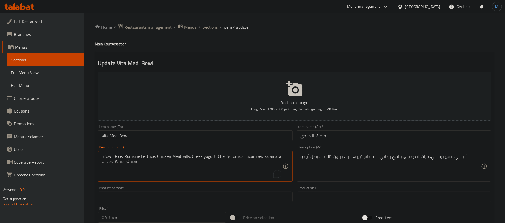
drag, startPoint x: 168, startPoint y: 159, endPoint x: 175, endPoint y: 158, distance: 6.5
click at [175, 158] on textarea "Brown Rice, Romaine Lettuce, Chicken Meatballs, Greek yogurt, Cherry Tomato, uc…" at bounding box center [192, 166] width 180 height 25
type textarea "Brown Rice, Romaine Lettuce, Chicken Meatballs, Greek yogurt, Cherry Tomato, cu…"
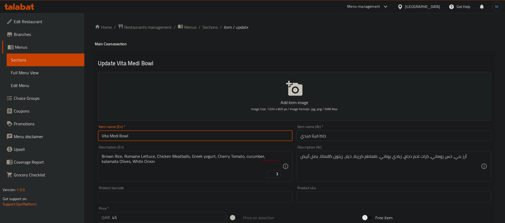
click at [261, 133] on input "Vita Medi Bowl" at bounding box center [195, 135] width 194 height 11
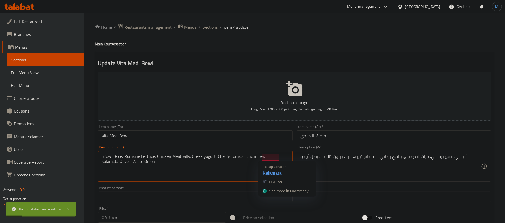
click at [273, 156] on textarea "Brown Rice, Romaine Lettuce, Chicken Meatballs, Greek yogurt, Cherry Tomato, cu…" at bounding box center [192, 166] width 180 height 25
click at [106, 163] on textarea "Brown Rice, Romaine Lettuce, Chicken Meatballs, Greek yogurt, Cherry Tomato, cu…" at bounding box center [192, 166] width 180 height 25
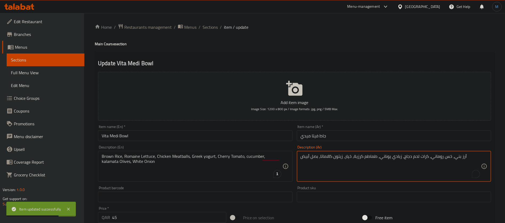
click at [337, 155] on textarea "أرز بني، خس روماني، كرات لحم دجاج، زبادي يوناني، طماطم كرزية، خيار، زيتون كالام…" at bounding box center [391, 166] width 180 height 25
click at [329, 156] on textarea "أرز بني، خس روماني، كرات لحم دجاج، زبادي يوناني، طماطم كرزية، خيار، زيتون كالام…" at bounding box center [391, 166] width 180 height 25
click at [336, 136] on input "جاط فيتا ميدي" at bounding box center [394, 135] width 194 height 11
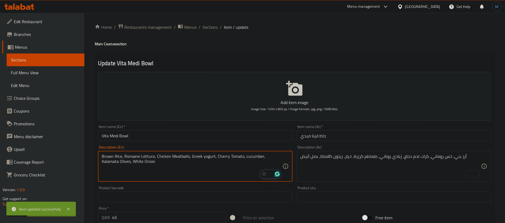
type textarea "Brown Rice, Romaine Lettuce, Chicken Meatballs, Greek yogurt, Cherry Tomato, cu…"
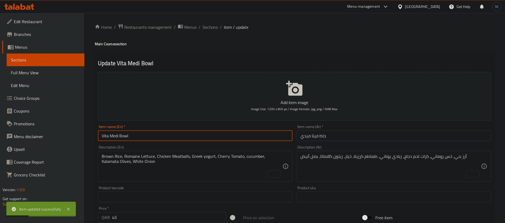
click at [261, 138] on input "Vita Medi Bowl" at bounding box center [195, 135] width 194 height 11
click at [210, 26] on span "Sections" at bounding box center [210, 27] width 15 height 6
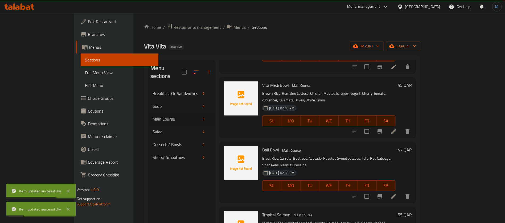
scroll to position [160, 0]
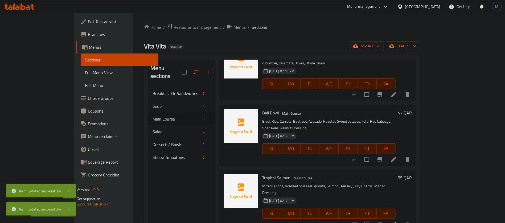
click at [401, 155] on li at bounding box center [393, 160] width 15 height 10
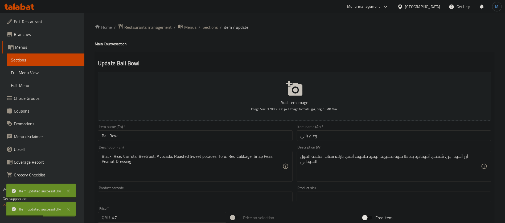
click at [260, 135] on input "Bali Bowl" at bounding box center [195, 135] width 194 height 11
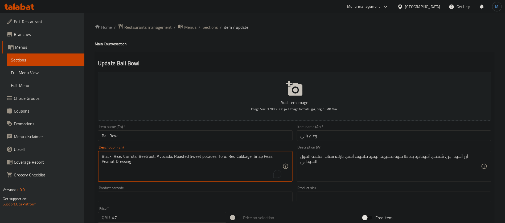
click at [146, 157] on textarea "Black Rice, Carrots, Beetroot, Avocado, Roasted Sweet potaoes, Tofu, Red Cabbag…" at bounding box center [192, 166] width 180 height 25
click at [243, 158] on textarea "Black Rice, Carrots, Beetroot, Avocado, Roasted Sweet potaoes, Tofu, Red Cabbag…" at bounding box center [192, 166] width 180 height 25
click at [254, 156] on textarea "Black Rice, Carrots, Beetroot, Avocado, Roasted Sweet potaoes, Tofu, Red Cabbag…" at bounding box center [192, 166] width 180 height 25
drag, startPoint x: 253, startPoint y: 156, endPoint x: 261, endPoint y: 156, distance: 8.0
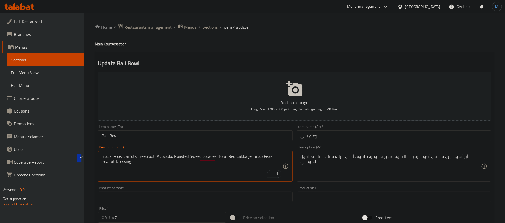
click at [261, 156] on textarea "Black Rice, Carrots, Beetroot, Avocado, Roasted Sweet potaoes, Tofu, Red Cabbag…" at bounding box center [192, 166] width 180 height 25
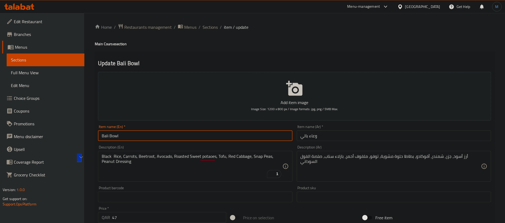
click at [250, 131] on input "Bali Bowl" at bounding box center [195, 135] width 194 height 11
click at [208, 27] on span "Sections" at bounding box center [210, 27] width 15 height 6
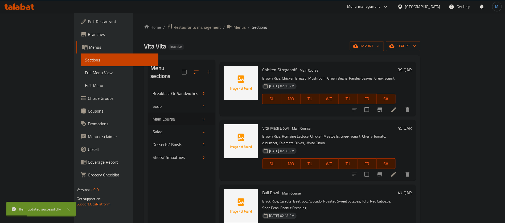
scroll to position [120, 0]
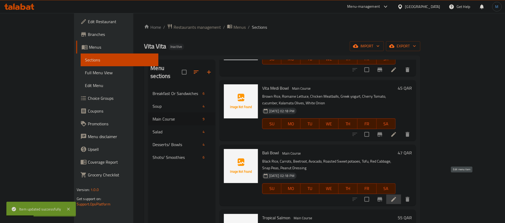
click at [397, 196] on icon at bounding box center [393, 199] width 6 height 6
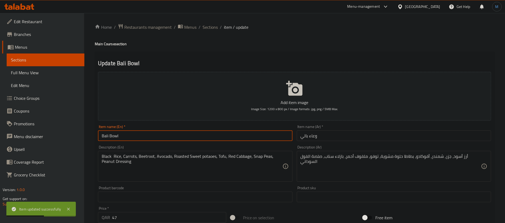
click at [183, 138] on input "Bali Bowl" at bounding box center [195, 135] width 194 height 11
click at [316, 141] on input "وعاء بالي" at bounding box center [394, 135] width 194 height 11
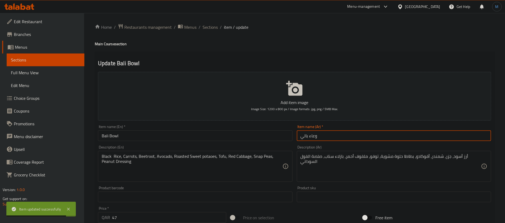
click at [316, 141] on input "وعاء بالي" at bounding box center [394, 135] width 194 height 11
click at [311, 135] on input "وعاء بالي" at bounding box center [394, 135] width 194 height 11
paste input "جاط"
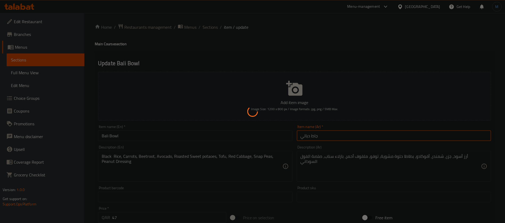
type input "جاط بالي"
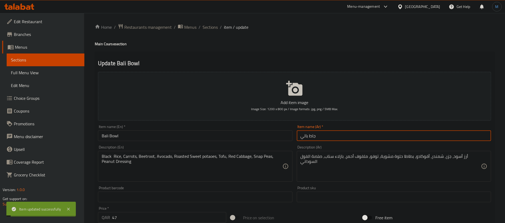
click at [209, 25] on span "Sections" at bounding box center [210, 27] width 15 height 6
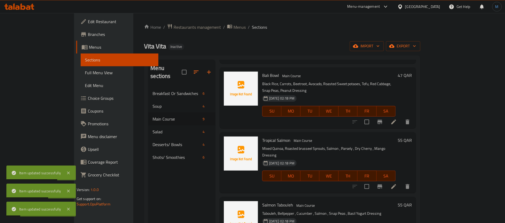
scroll to position [200, 0]
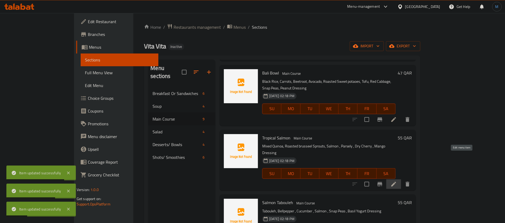
click at [397, 181] on icon at bounding box center [393, 184] width 6 height 6
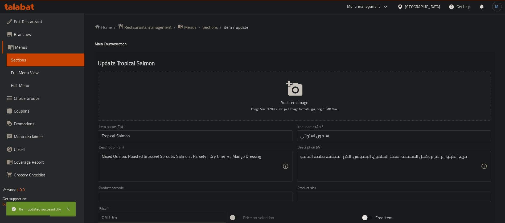
click at [171, 135] on input "Tropical Salmon" at bounding box center [195, 135] width 194 height 11
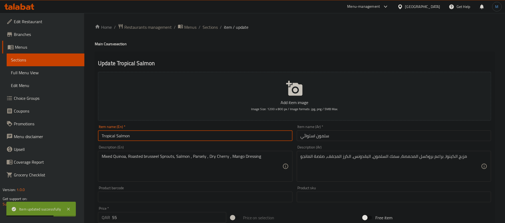
click at [107, 136] on input "Tropical Salmon" at bounding box center [195, 135] width 194 height 11
click at [310, 139] on input "سلمون استوائي" at bounding box center [394, 135] width 194 height 11
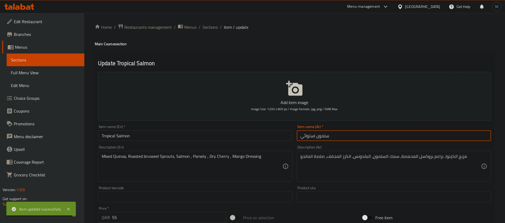
click at [310, 139] on input "سلمون استوائي" at bounding box center [394, 135] width 194 height 11
paste input "روبيكال"
type input "سلمون تروبيكال"
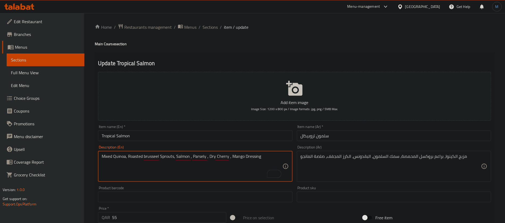
drag, startPoint x: 165, startPoint y: 158, endPoint x: 141, endPoint y: 158, distance: 23.7
click at [141, 158] on textarea "Mixed Quinoa, Roasted brusseel Sprouts, Salmon , Parsely , Dry Cherry , Mango D…" at bounding box center [192, 166] width 180 height 25
paste textarea "To enrich screen reader interactions, please activate Accessibility in Grammarl…"
type textarea "Mixed Quinoa, Roasted brussel Sprouts, Salmon , Parsely , Dry Cherry , Mango Dr…"
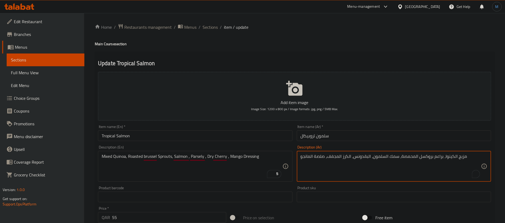
click at [415, 157] on textarea "مزيج الكينوا، براعم بروكسل المحمصة، سمك السلمون، البقدونس، الكرز المجفف، صلصة ا…" at bounding box center [391, 166] width 180 height 25
click at [421, 157] on textarea "مزيج الكينوا، براعم بروكسل مشوية، سمك السلمون، البقدونس، الكرز المجفف، صلصة الم…" at bounding box center [391, 166] width 180 height 25
click at [433, 155] on textarea "مزيج الكينوا، براعم بروكسل مشوية، سمك السلمون، البقدونس، الكرز المجفف، صلصة الم…" at bounding box center [391, 166] width 180 height 25
click at [392, 156] on textarea "مزيج الكينوا، بروكسل سبراوتس مشوية، سمك السلمون، البقدونس، الكرز المجفف، صلصة ا…" at bounding box center [391, 166] width 180 height 25
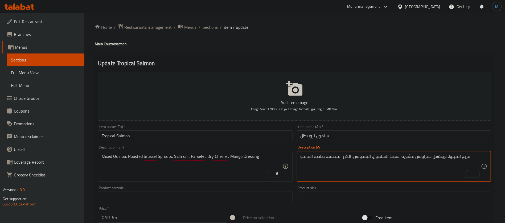
click at [392, 156] on textarea "مزيج الكينوا، بروكسل سبراوتس مشوية، سمك السلمون، البقدونس، الكرز المجفف، صلصة ا…" at bounding box center [391, 166] width 180 height 25
type textarea "مزيج الكينوا، بروكسل سبراوتس مشوية، السلمون، البقدونس، الكرز المجفف، صلصة المان…"
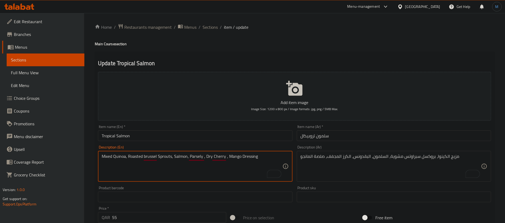
click at [199, 162] on textarea "Mixed Quinoa, Roasted brussel Sprouts, Salmon, Parsely , Dry Cherry , Mango Dre…" at bounding box center [192, 166] width 180 height 25
click at [198, 158] on textarea "Mixed Quinoa, Roasted brussel Sprouts, Salmon, Parsely , Dry Cherry , Mango Dre…" at bounding box center [192, 166] width 180 height 25
paste textarea "ley"
type textarea "Mixed Quinoa, Roasted brussel Sprouts, Salmon, Parsley, Dry Cherry, Mango Dress…"
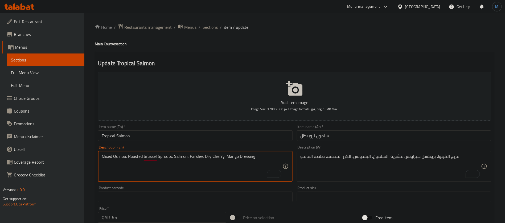
click at [334, 133] on input "سلمون تروبيكال" at bounding box center [394, 135] width 194 height 11
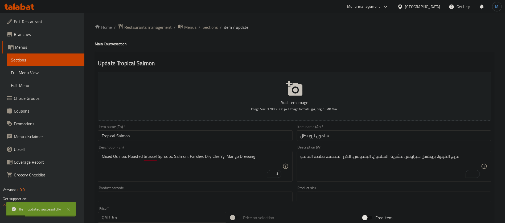
click at [207, 26] on span "Sections" at bounding box center [210, 27] width 15 height 6
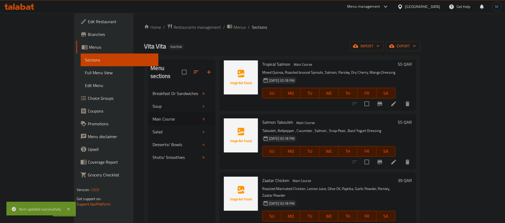
scroll to position [233, 0]
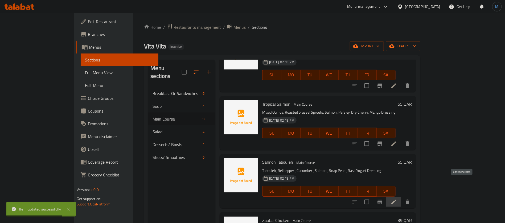
click at [397, 199] on icon at bounding box center [393, 202] width 6 height 6
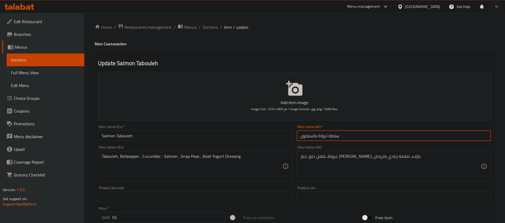
click at [332, 136] on input "سلطة تبولة بالسلمون" at bounding box center [394, 135] width 194 height 11
type input "تبولة بالسلمون"
drag, startPoint x: 262, startPoint y: 128, endPoint x: 261, endPoint y: 131, distance: 3.1
click at [261, 130] on div "Item name (En)   * Salmon Tabouleh Item name (En) *" at bounding box center [195, 133] width 194 height 16
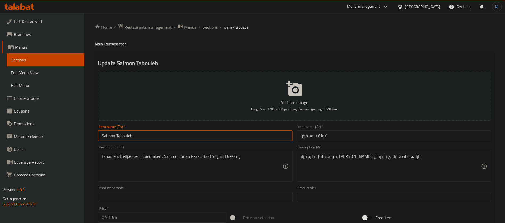
click at [258, 133] on input "Salmon Tabouleh" at bounding box center [195, 135] width 194 height 11
paste input "b"
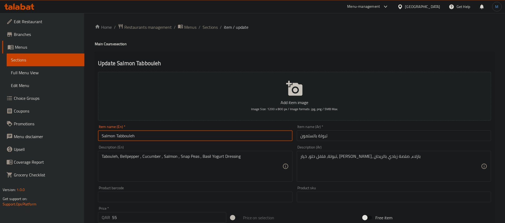
click at [137, 139] on input "Salmon Tabbouleh" at bounding box center [195, 135] width 194 height 11
type input "Salmon Tabbouleh"
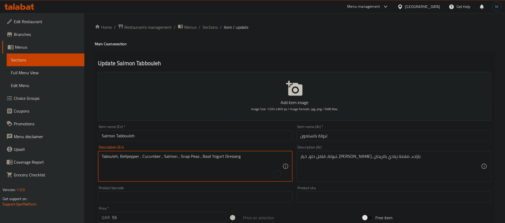
click at [108, 154] on textarea "Tabouleh, Bellpepper , Cucumber , Salmon , Snap Peas , Basil Yogurt Dressing" at bounding box center [192, 166] width 180 height 25
paste textarea "b"
click at [128, 159] on textarea "Tabbouleh, Bellpepper , Cucumber , Salmon , Snap Peas , Basil Yogurt Dressing" at bounding box center [192, 166] width 180 height 25
type textarea "Tabbouleh, Bell pepper , Cucumber , Salmon , Snap Peas , Basil Yogurt Dressing"
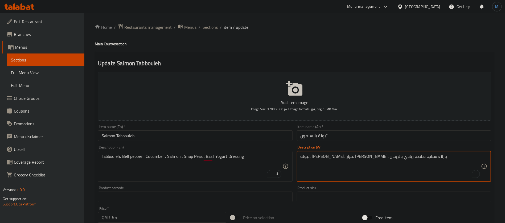
type textarea "تبولة، فلفل حلو، خيار، سلمون، بازلاء سناب، صلصة زبادي بالريحان"
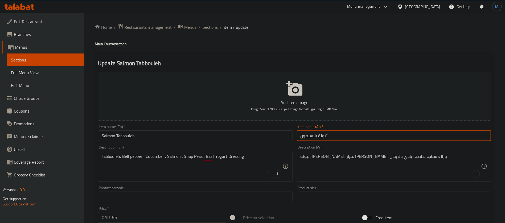
click at [340, 140] on input "تبولة بالسلمون" at bounding box center [394, 135] width 194 height 11
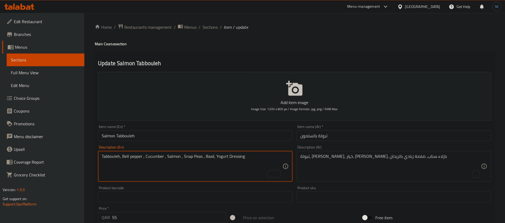
type textarea "Tabbouleh, Bell pepper , Cucumber , Salmon , Snap Peas , Basil Yogurt Dressing"
click at [340, 143] on div "Item name (Ar)   * تبولة بالسلمون Item name (Ar) *" at bounding box center [394, 133] width 199 height 20
click at [340, 139] on input "تبولة بالسلمون" at bounding box center [394, 135] width 194 height 11
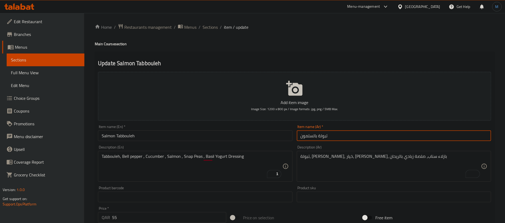
click at [215, 29] on span "Sections" at bounding box center [210, 27] width 15 height 6
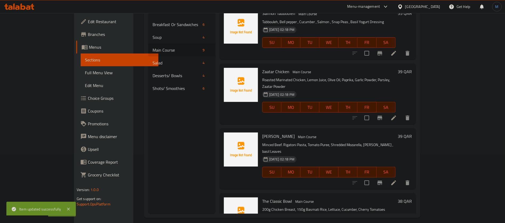
scroll to position [75, 0]
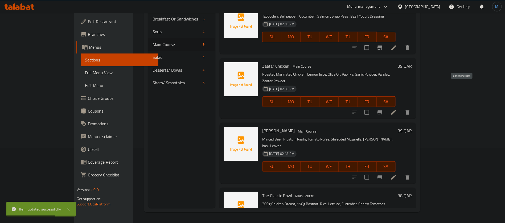
click at [397, 109] on icon at bounding box center [393, 112] width 6 height 6
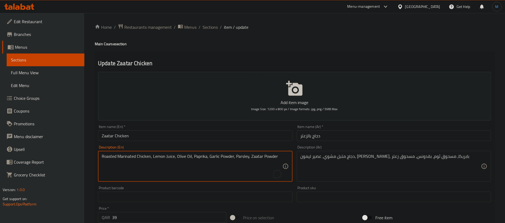
click at [212, 174] on textarea "Roasted Marinated Chicken, Lemon Juice, Olive Oil, Paprika, Garlic Powder, Pars…" at bounding box center [192, 166] width 180 height 25
click at [245, 159] on textarea "Roasted Marinated Chicken, Lemon Juice, Olive Oil, Paprika, Garlic Powder, Pars…" at bounding box center [192, 166] width 180 height 25
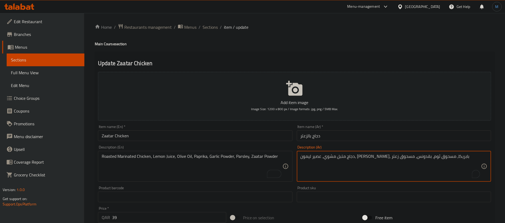
click at [359, 160] on textarea "دجاج متبل مشوي، عصير ليمون، [PERSON_NAME]، بابريكا، مسحوق ثوم، بقدونس، مسحوق زع…" at bounding box center [391, 166] width 180 height 25
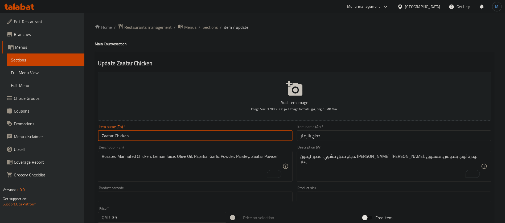
click at [273, 140] on input "Zaatar Chicken" at bounding box center [195, 135] width 194 height 11
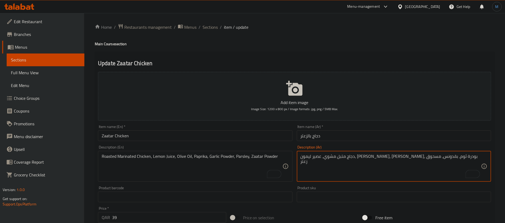
click at [354, 156] on textarea "دجاج متبل مشوي، عصير ليمون، [PERSON_NAME]، [PERSON_NAME]، بودرة ثوم، بقدونس، مس…" at bounding box center [391, 166] width 180 height 25
click at [319, 156] on textarea "دجاج متبل مشوي، عصير ليمون، [PERSON_NAME]، [PERSON_NAME]، بودرة ثوم، بقدونس، مس…" at bounding box center [391, 166] width 180 height 25
paste textarea "بودرة"
type textarea "دجاج متبل مشوي، عصير ليمون، [PERSON_NAME]، [PERSON_NAME]، بودرة ثوم، بقدونس، بو…"
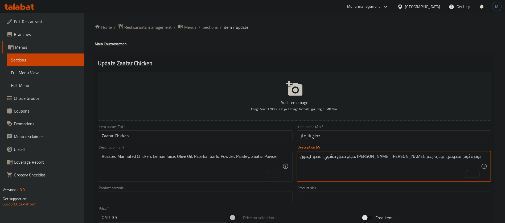
click at [335, 137] on input "دجاج بالزعتر" at bounding box center [394, 135] width 194 height 11
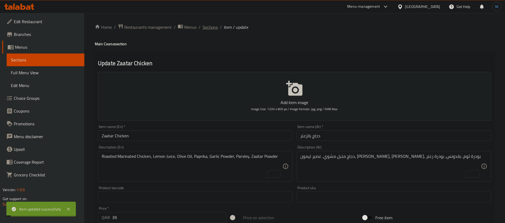
click at [207, 26] on span "Sections" at bounding box center [210, 27] width 15 height 6
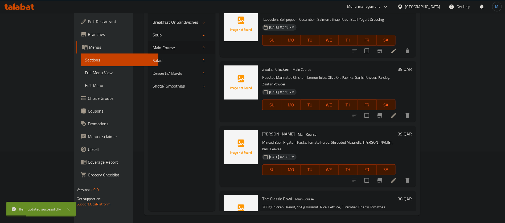
scroll to position [75, 0]
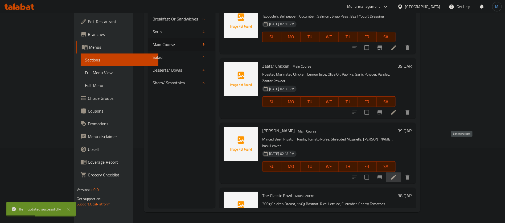
click at [397, 174] on icon at bounding box center [393, 177] width 6 height 6
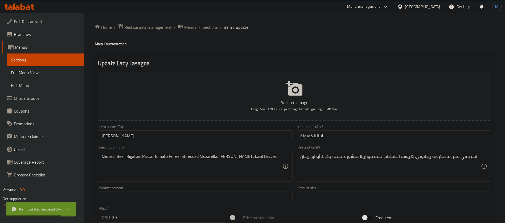
click at [303, 139] on input "لازانيا كسولة" at bounding box center [394, 135] width 194 height 11
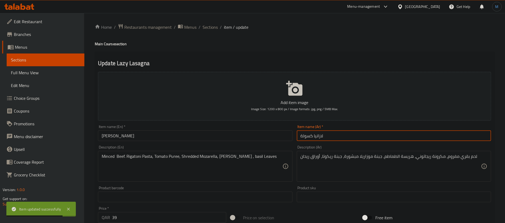
click at [303, 139] on input "لازانيا كسولة" at bounding box center [394, 135] width 194 height 11
click at [306, 136] on input "لازانيا ليزي" at bounding box center [394, 135] width 194 height 11
paste input "ليزي"
type input "[PERSON_NAME]"
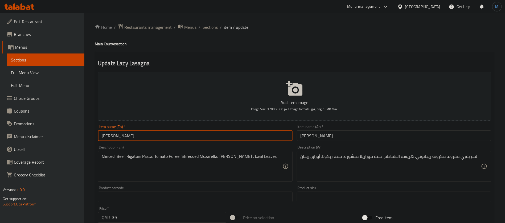
click at [240, 132] on input "[PERSON_NAME]" at bounding box center [195, 135] width 194 height 11
drag, startPoint x: 116, startPoint y: 157, endPoint x: 118, endPoint y: 159, distance: 3.2
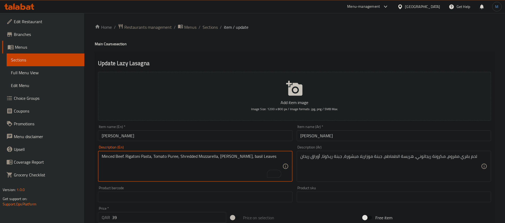
click at [186, 161] on textarea "Minced Beef. Rigatoni Pasta, Tomato Puree, Shredded Mozzarella, [PERSON_NAME], …" at bounding box center [192, 166] width 180 height 25
click at [178, 158] on textarea "Minced Beef. Rigatoni Pasta, Tomato Puree, Shredded Mozzarella, [PERSON_NAME], …" at bounding box center [192, 166] width 180 height 25
click at [173, 156] on textarea "Minced Beef. Rigatoni Pasta, Tomato Puree, Shredded Mozzarella, [PERSON_NAME], …" at bounding box center [192, 166] width 180 height 25
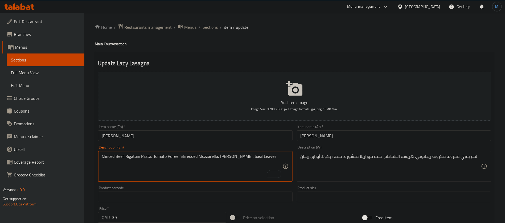
type textarea "Minced Beef. Rigatoni Pasta, Tomato Puree, Shredded Mozzarella, [PERSON_NAME], …"
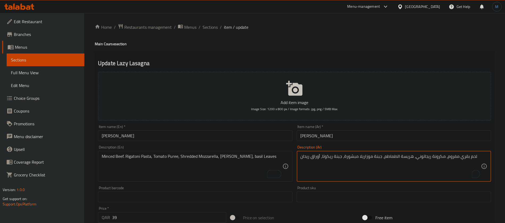
click at [409, 159] on textarea "لحم بقري مفروم، مكرونة ريجاتوني، هريسة الطماطم، جبنة موزاريلا مبشورة، جبنة ريكو…" at bounding box center [391, 166] width 180 height 25
paste textarea "بيوريه"
type textarea "لحم بقري مفروم، مكرونة ريجاتوني، بيوريه طماطم، جبنة موزاريلا مبشورة، جبنة ريكوت…"
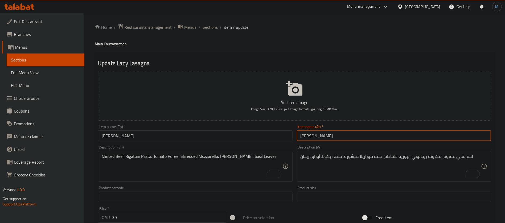
click at [354, 136] on input "[PERSON_NAME]" at bounding box center [394, 135] width 194 height 11
click at [207, 29] on span "Sections" at bounding box center [210, 27] width 15 height 6
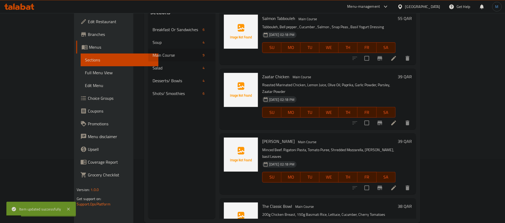
scroll to position [75, 0]
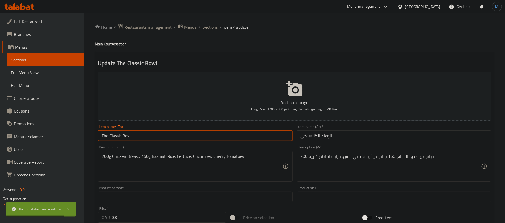
click at [127, 138] on input "The Classic Bowl" at bounding box center [195, 135] width 194 height 11
click at [328, 136] on input "الوعاء الكلاسيكي" at bounding box center [394, 135] width 194 height 11
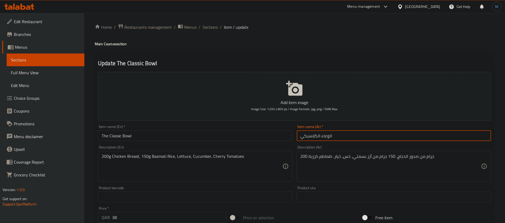
click at [328, 136] on input "الوعاء الكلاسيكي" at bounding box center [394, 135] width 194 height 11
paste input "اط"
click at [312, 137] on input "جاط الكلاسيكي" at bounding box center [394, 135] width 194 height 11
type input "جاط ذا كلاسيك"
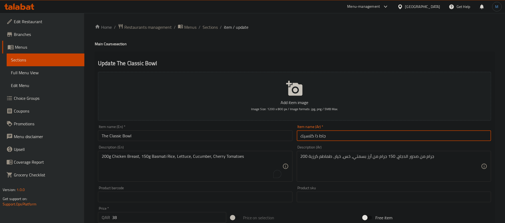
click at [367, 135] on input "جاط ذا كلاسيك" at bounding box center [394, 135] width 194 height 11
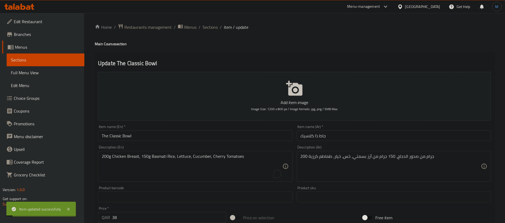
click at [200, 26] on ol "Home / Restaurants management / Menus / Sections / item / update" at bounding box center [295, 27] width 400 height 7
click at [207, 28] on span "Sections" at bounding box center [210, 27] width 15 height 6
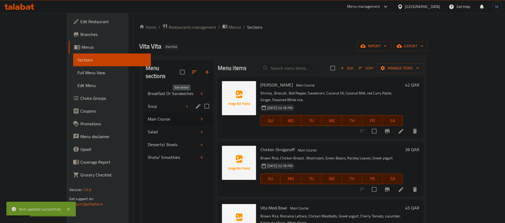
click at [195, 103] on icon "edit" at bounding box center [198, 106] width 6 height 6
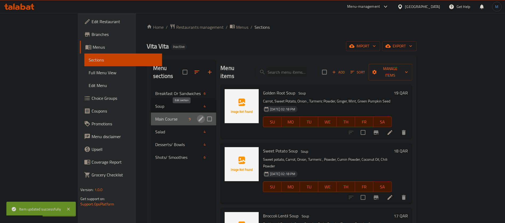
click at [198, 116] on icon "edit" at bounding box center [201, 119] width 6 height 6
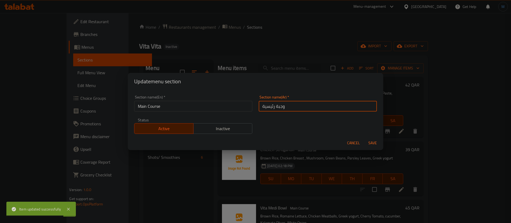
click at [279, 105] on input "وجبة رئيسية" at bounding box center [318, 106] width 118 height 11
type input "الاطباق الرئيسية"
click at [364, 138] on button "Save" at bounding box center [372, 143] width 17 height 10
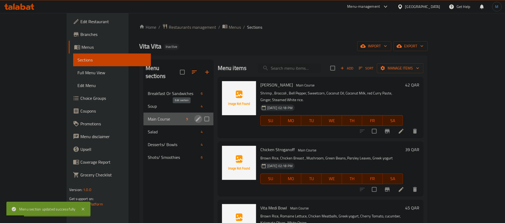
click at [195, 116] on icon "edit" at bounding box center [198, 119] width 6 height 6
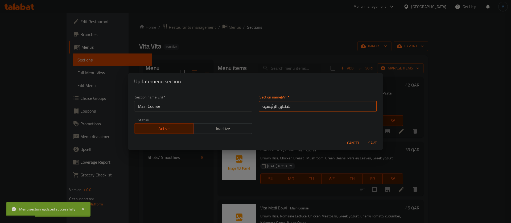
click at [284, 109] on input "الاطباق الرئيسية" at bounding box center [318, 106] width 118 height 11
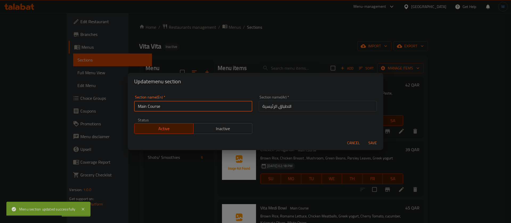
click at [191, 108] on input "Main Course" at bounding box center [193, 106] width 118 height 11
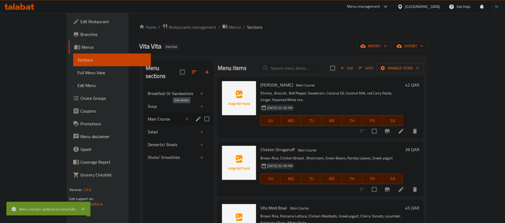
click at [196, 117] on icon "edit" at bounding box center [198, 119] width 5 height 5
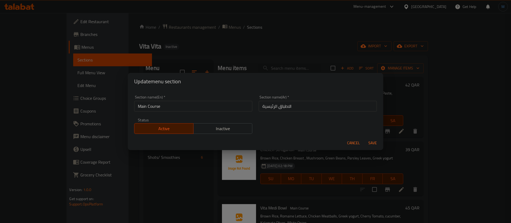
click at [292, 107] on input "الاطباق الرئيسية" at bounding box center [318, 106] width 118 height 11
paste input "بق الرئيسي"
type input "الطبق الرئيسي"
click at [364, 138] on button "Save" at bounding box center [372, 143] width 17 height 10
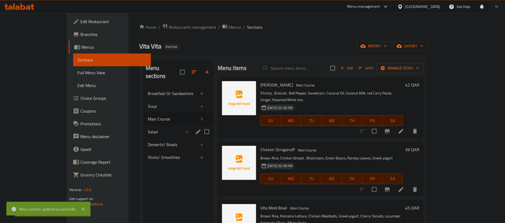
click at [148, 129] on span "Salad" at bounding box center [166, 132] width 36 height 6
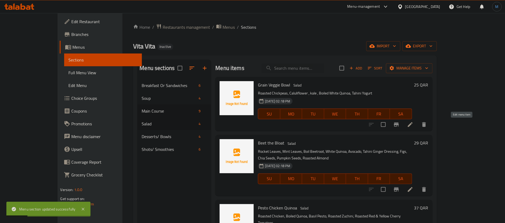
click at [413, 123] on icon at bounding box center [410, 124] width 6 height 6
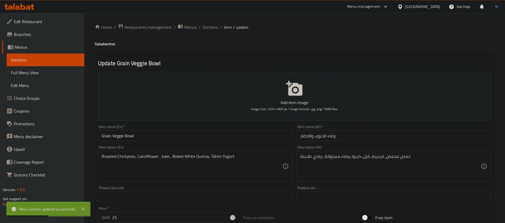
click at [233, 136] on input "Grain Veggie Bowl" at bounding box center [195, 135] width 194 height 11
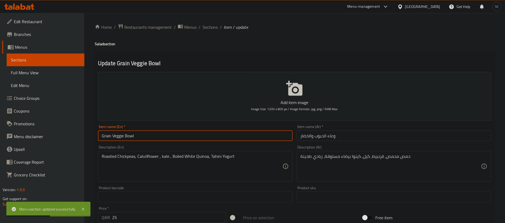
click at [233, 136] on input "Grain Veggie Bowl" at bounding box center [195, 135] width 194 height 11
click at [326, 144] on div "Description (Ar) حمص محمص، قرنبيط، كيل، كينوا بيضاء مسلوقة، زبادي طحينة Descrip…" at bounding box center [394, 163] width 199 height 41
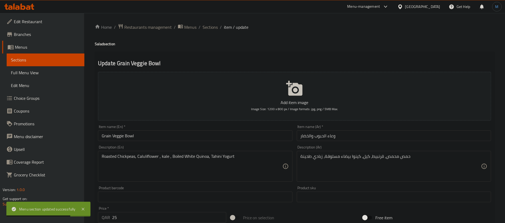
click at [330, 137] on input "وعاء الحبوب والخضار" at bounding box center [394, 135] width 194 height 11
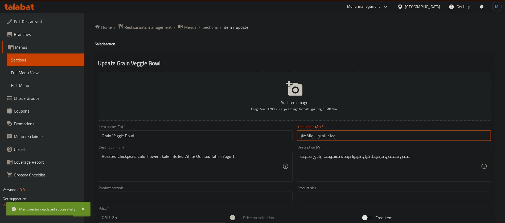
click at [330, 137] on input "وعاء الحبوب والخضار" at bounding box center [394, 135] width 194 height 11
paste input "جاط"
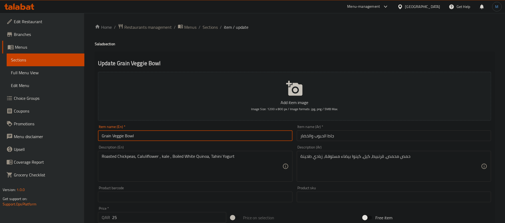
click at [103, 137] on input "Grain Veggie Bowl" at bounding box center [195, 135] width 194 height 11
drag, startPoint x: 103, startPoint y: 137, endPoint x: 113, endPoint y: 134, distance: 10.3
click at [113, 134] on input "Grain Veggie Bowl" at bounding box center [195, 135] width 194 height 11
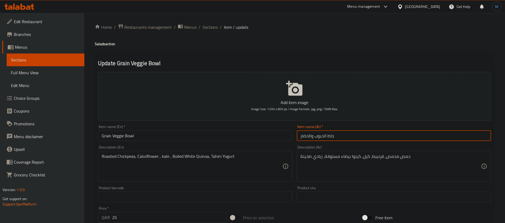
click at [318, 137] on input "جاط الحبوب والخضار" at bounding box center [394, 135] width 194 height 11
click at [308, 135] on input "جاط الحبوب والخضار" at bounding box center [394, 135] width 194 height 11
paste input "النباتية"
click at [352, 131] on input "جاط الحبوب النباتية" at bounding box center [394, 135] width 194 height 11
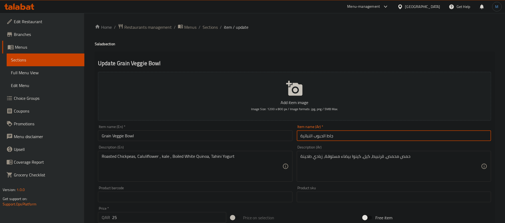
type input "جاط الحبوب النباتية"
click at [209, 28] on span "Sections" at bounding box center [210, 27] width 15 height 6
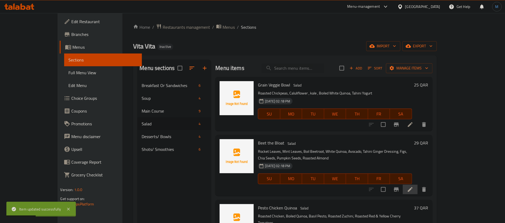
click at [418, 185] on li at bounding box center [410, 190] width 15 height 10
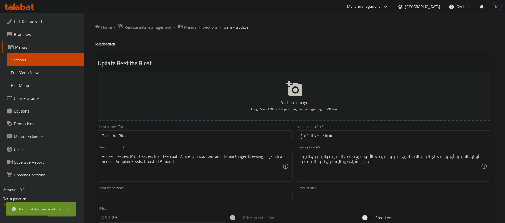
click at [248, 139] on input "Beet the Bloat" at bounding box center [195, 135] width 194 height 11
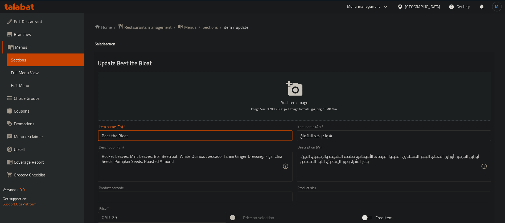
paste input "a"
type input "Beat the Bloat"
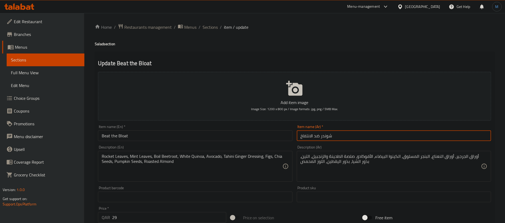
click at [355, 135] on input "شوندر ضد الانتفاخ" at bounding box center [394, 135] width 194 height 11
type input "بيت ذا بلوت"
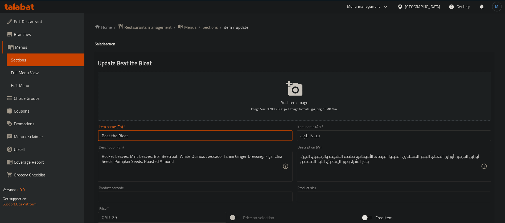
click at [201, 136] on input "Beat the Bloat" at bounding box center [195, 135] width 194 height 11
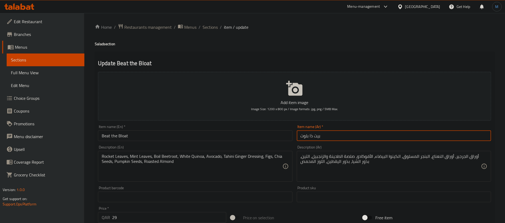
click at [349, 137] on input "بيت ذا بلوت" at bounding box center [394, 135] width 194 height 11
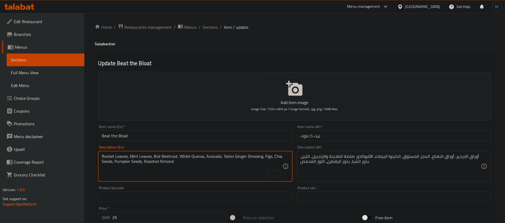
drag, startPoint x: 107, startPoint y: 157, endPoint x: 123, endPoint y: 154, distance: 16.4
click at [123, 154] on textarea "Rocket Leaves, Mint Leaves, Boil Beetroot, White Quinoa, Avocado, Tahini Ginger…" at bounding box center [192, 166] width 180 height 25
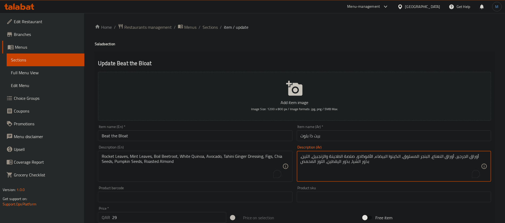
click at [476, 155] on textarea "أوراق الجرجير، أوراق النعناع، البنجر المسلوق، الكينوا البيضاء، الأفوكادو، صلصة …" at bounding box center [391, 166] width 180 height 25
type textarea "الجرجير، أوراق النعناع، البنجر المسلوق، الكينوا البيضاء، الأفوكادو، صلصة الطحين…"
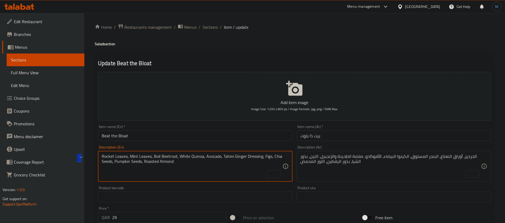
drag, startPoint x: 154, startPoint y: 154, endPoint x: 161, endPoint y: 154, distance: 6.9
click at [161, 154] on textarea "Rocket Leaves, Mint Leaves, Boil Beetroot, White Quinoa, Avocado, Tahini Ginger…" at bounding box center [192, 166] width 180 height 25
click at [344, 131] on input "بيت ذا بلوت" at bounding box center [394, 135] width 194 height 11
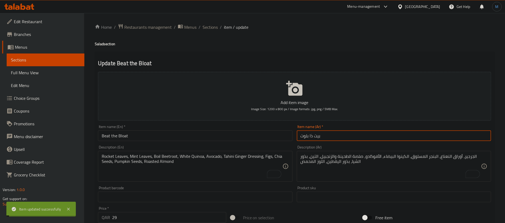
click at [206, 28] on span "Sections" at bounding box center [210, 27] width 15 height 6
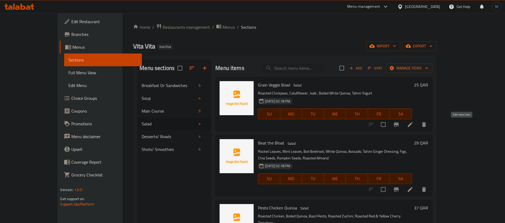
click at [413, 122] on icon at bounding box center [410, 124] width 6 height 6
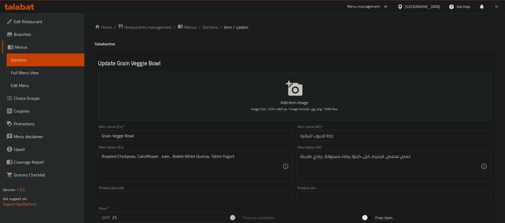
click at [101, 46] on h4 "Salad section" at bounding box center [295, 43] width 400 height 5
copy h4 "Salad"
click at [160, 140] on input "Grain Veggie Bowl" at bounding box center [195, 135] width 194 height 11
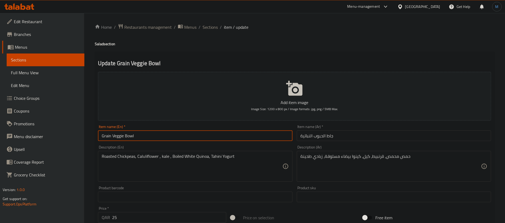
paste input "Salad"
type input "Grain Veggie Bowl Salad"
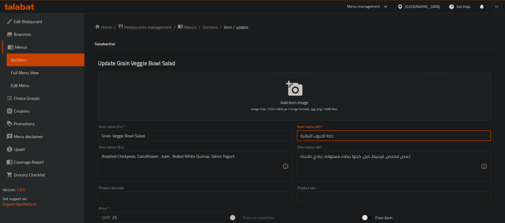
click at [433, 138] on input "جاط الحبوب النباتية" at bounding box center [394, 135] width 194 height 11
type input "سلطة جاط الحبوب النباتية"
click at [339, 136] on input "سلطة جاط الحبوب النباتية" at bounding box center [394, 135] width 194 height 11
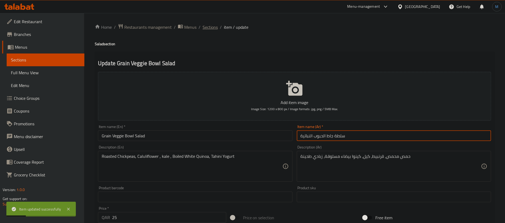
click at [213, 30] on span "Sections" at bounding box center [210, 27] width 15 height 6
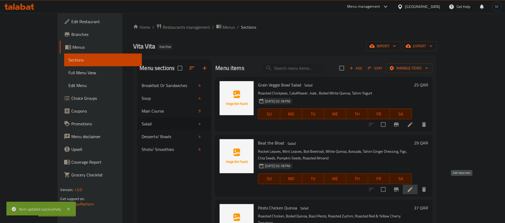
click at [413, 186] on icon at bounding box center [410, 189] width 6 height 6
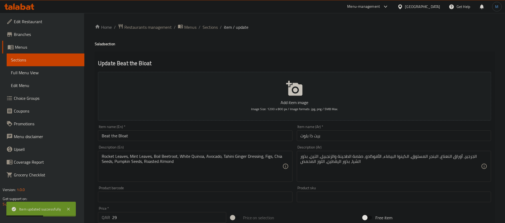
click at [351, 137] on input "بيت ذا بلوت" at bounding box center [394, 135] width 194 height 11
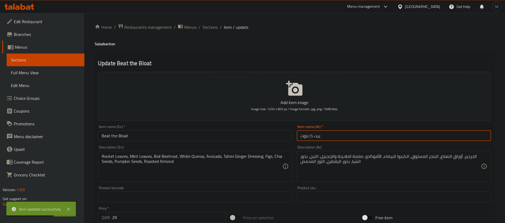
paste input "سلطة"
type input "سلطة بيت ذا بلوت"
click at [97, 44] on h4 "Salad section" at bounding box center [295, 43] width 400 height 5
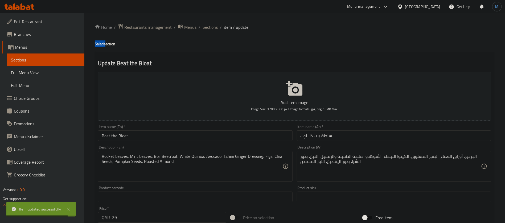
click at [97, 44] on h4 "Salad section" at bounding box center [295, 43] width 400 height 5
copy h4 "Salad"
click at [146, 139] on input "Beat the Bloat" at bounding box center [195, 135] width 194 height 11
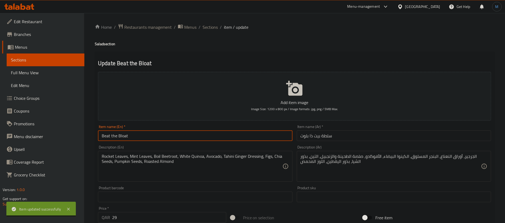
paste input "Salad"
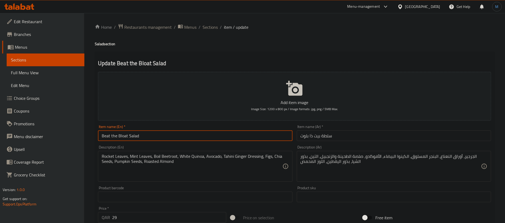
type input "Beat the Bloat Salad"
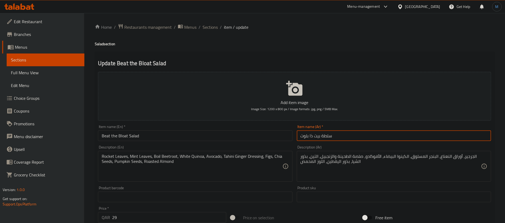
click at [330, 136] on input "سلطة بيت ذا بلوت" at bounding box center [394, 135] width 194 height 11
click at [208, 27] on span "Sections" at bounding box center [210, 27] width 15 height 6
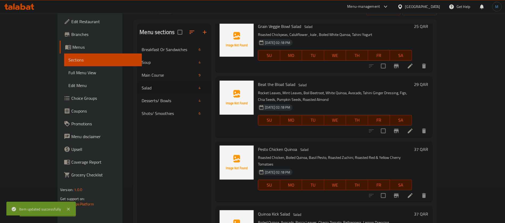
scroll to position [40, 0]
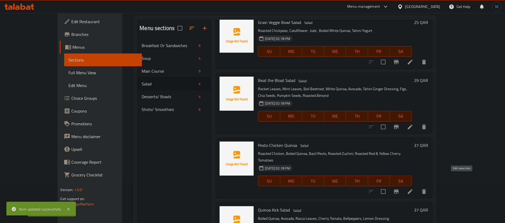
click at [413, 188] on icon at bounding box center [410, 191] width 6 height 6
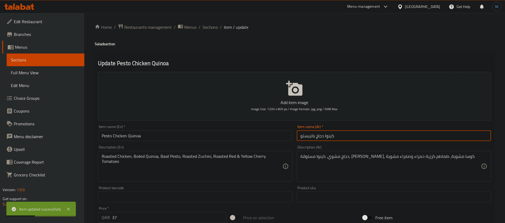
click at [348, 134] on input "كينوا دجاج بالبيستو" at bounding box center [394, 135] width 194 height 11
paste input "سلطة"
type input "سلطة كينوا دجاج بالبيستو"
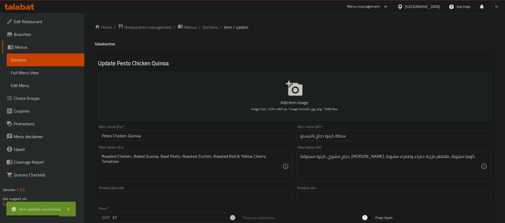
click at [101, 45] on h4 "Salad section" at bounding box center [295, 43] width 400 height 5
copy h4 "Salad"
click at [153, 135] on input "Pesto Chicken Quinoa" at bounding box center [195, 135] width 194 height 11
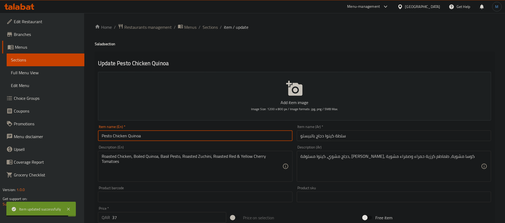
paste input "Salad"
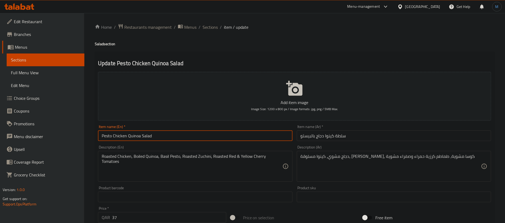
type input "Pesto Chicken Quinoa Salad"
click at [220, 153] on div "Roasted Chicken, Boiled Quinoa, Basil Pesto, Roasted Zuchini, Roasted Red & Yel…" at bounding box center [195, 166] width 194 height 31
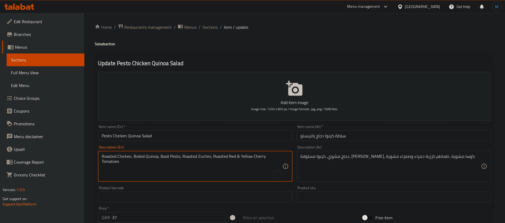
click at [203, 156] on textarea "Roasted Chicken, Boiled Quinoa, Basil Pesto, Roasted Zuchini, Roasted Red & Yel…" at bounding box center [192, 166] width 180 height 25
drag, startPoint x: 203, startPoint y: 156, endPoint x: 195, endPoint y: 157, distance: 8.0
click at [195, 157] on textarea "Roasted Chicken, Boiled Quinoa, Basil Pesto, Roasted Zuchini, Roasted Red & Yel…" at bounding box center [192, 166] width 180 height 25
paste textarea "c"
click at [202, 157] on textarea "Roasted Chicken, Boiled Quinoa, Basil Pesto, Roasted Zucchini, Roasted Red & Ye…" at bounding box center [192, 166] width 180 height 25
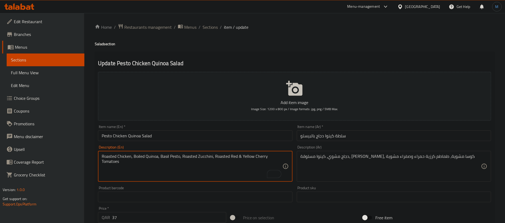
click at [202, 158] on textarea "Roasted Chicken, Boiled Quinoa, Basil Pesto, Roasted Zucchini, Roasted Red & Ye…" at bounding box center [192, 166] width 180 height 25
type textarea "Roasted Chicken, Boiled Quinoa, Basil Pesto, Roasted Zucchini, Roasted Red & Ye…"
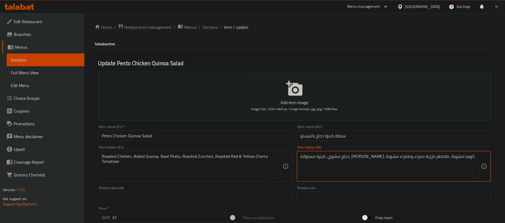
click at [387, 155] on textarea "دجاج مشوي، كينوا مسلوقة، بيستو ريحان، كوسا مشوية، طماطم كرزية حمراء وصفراء مشوية" at bounding box center [391, 166] width 180 height 25
paste textarea "To enrich screen reader interactions, please activate Accessibility in Grammarl…"
type textarea "دجاج مشوي، كينوا مسلوقة، بيستو ريحان، كوسة مشوية، طماطم كرزية حمراء وصفراء مشوية"
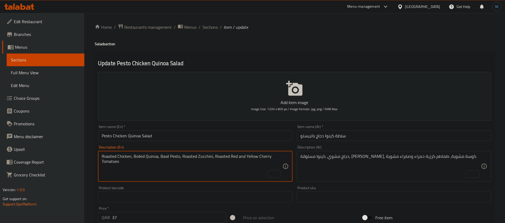
type textarea "Roasted Chicken, Boiled Quinoa, Basil Pesto, Roasted Zucchini, Roasted Red and …"
click at [258, 138] on input "Pesto Chicken Quinoa Salad" at bounding box center [195, 135] width 194 height 11
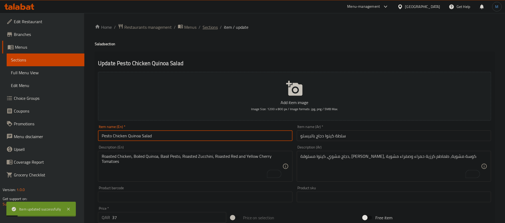
click at [207, 30] on span "Sections" at bounding box center [210, 27] width 15 height 6
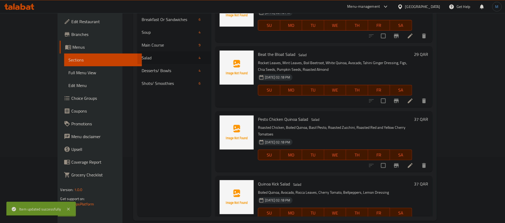
scroll to position [75, 0]
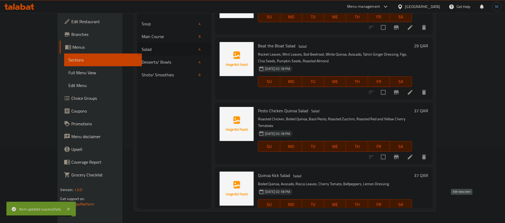
click at [413, 213] on icon at bounding box center [410, 215] width 5 height 5
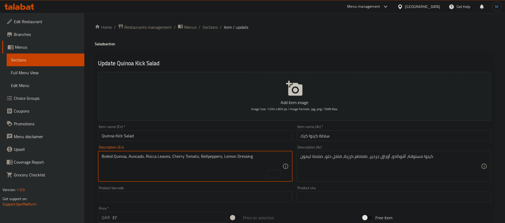
drag, startPoint x: 153, startPoint y: 154, endPoint x: 158, endPoint y: 155, distance: 5.4
click at [158, 155] on textarea "Boiled Quinoa, Avocado, Rocca Leaves, Cherry Tomato, Bellpeppers, Lemon Dressing" at bounding box center [192, 166] width 180 height 25
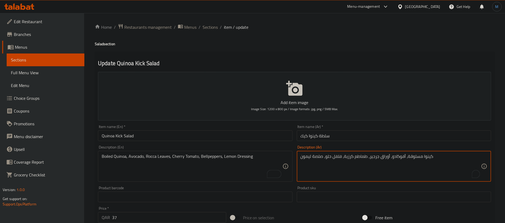
drag, startPoint x: 383, startPoint y: 157, endPoint x: 374, endPoint y: 159, distance: 9.0
click at [374, 159] on textarea "كينوا مسلوقة، أفوكادو، أوراق جرجير، طماطم كرزية، فلفل حلو، صلصة ليمون" at bounding box center [391, 166] width 180 height 25
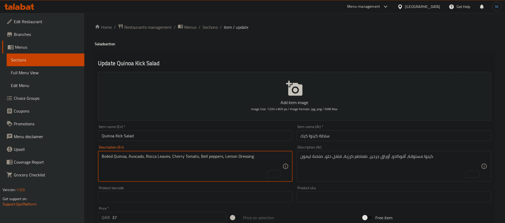
type textarea "Boiled Quinoa, Avocado, Rocca Leaves, Cherry Tomato, Bell peppers, Lemon Dressi…"
click at [273, 145] on div "Description (En) Boiled Quinoa, Avocado, Rocca Leaves, Cherry Tomato, Bell pepp…" at bounding box center [195, 163] width 199 height 41
click at [272, 137] on input "Quinoa Kick Salad" at bounding box center [195, 135] width 194 height 11
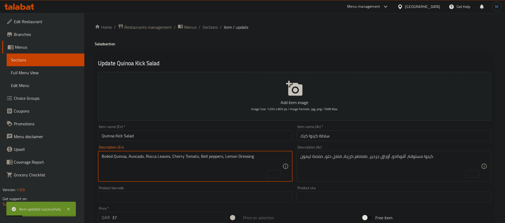
drag, startPoint x: 163, startPoint y: 156, endPoint x: 152, endPoint y: 156, distance: 10.9
click at [152, 156] on textarea "Boiled Quinoa, Avocado, Rocca Leaves, Cherry Tomato, Bell peppers, Lemon Dressi…" at bounding box center [192, 166] width 180 height 25
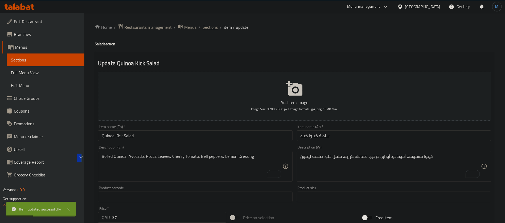
click at [208, 24] on span "Sections" at bounding box center [210, 27] width 15 height 6
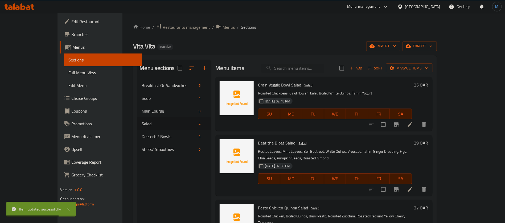
click at [324, 62] on div "Menu items Add Sort Manage items" at bounding box center [323, 68] width 217 height 17
paste input "Rocca Leaves"
click at [324, 69] on input "search" at bounding box center [292, 68] width 63 height 9
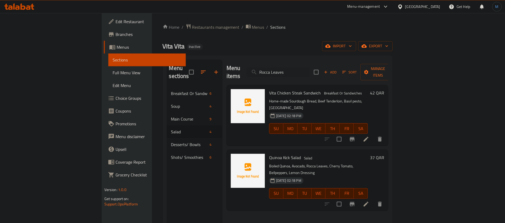
type input "Rocca Leaves"
click at [373, 134] on li at bounding box center [366, 139] width 15 height 10
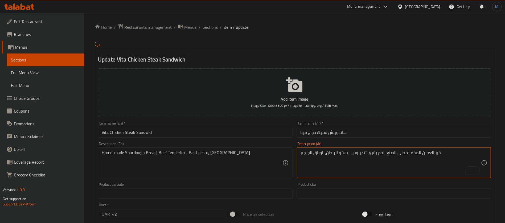
type textarea "خبز العجين المخمر محلي الصنع، لحم بقري تندرلوين، بيستو الريحان، اوراق الجرجير"
click at [387, 134] on input "ساندويتش ستيك دجاج فيتا" at bounding box center [394, 132] width 194 height 11
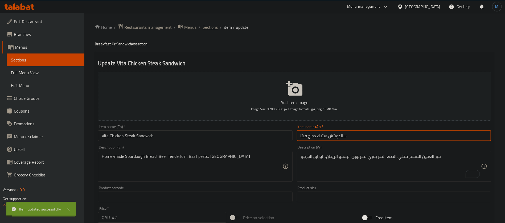
click at [214, 27] on span "Sections" at bounding box center [210, 27] width 15 height 6
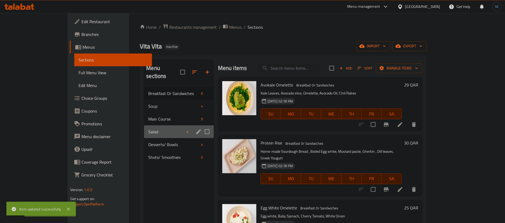
click at [144, 127] on div "Salad 4" at bounding box center [178, 131] width 69 height 13
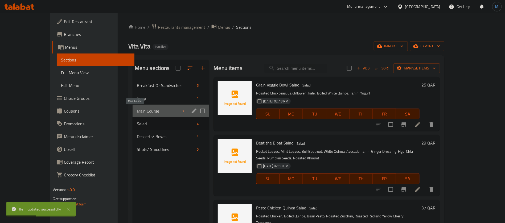
click at [137, 112] on span "Main Course" at bounding box center [158, 111] width 43 height 6
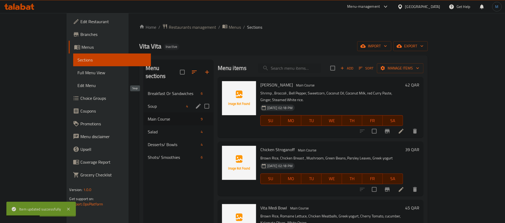
click at [148, 103] on span "Soup" at bounding box center [166, 106] width 36 height 6
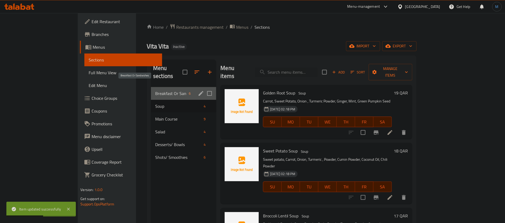
click at [155, 90] on span "Breakfast Or Sandwiches" at bounding box center [170, 93] width 31 height 6
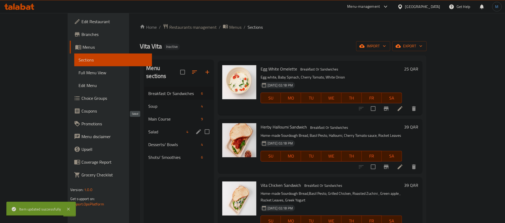
click at [148, 129] on span "Salad" at bounding box center [166, 132] width 36 height 6
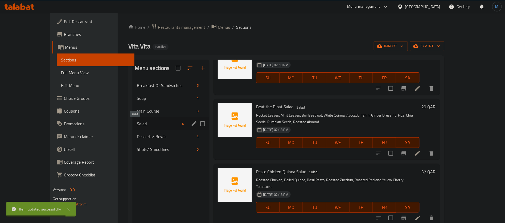
scroll to position [23, 0]
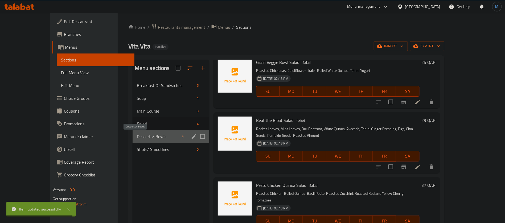
click at [150, 137] on span "Desserts/ Bowls" at bounding box center [158, 136] width 43 height 6
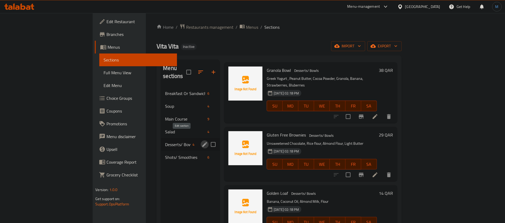
click at [202, 142] on icon "edit" at bounding box center [204, 144] width 5 height 5
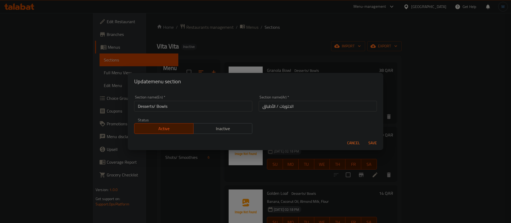
click at [170, 107] on input "Desserts/ Bowls" at bounding box center [193, 106] width 118 height 11
type input "Desserts Or Bowls"
click at [341, 108] on input "الحلويات / الأطباق" at bounding box center [318, 106] width 118 height 11
type input "الحلويات او الأطباق"
click at [364, 138] on button "Save" at bounding box center [372, 143] width 17 height 10
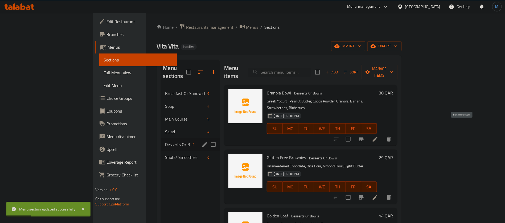
click at [378, 136] on icon at bounding box center [375, 139] width 6 height 6
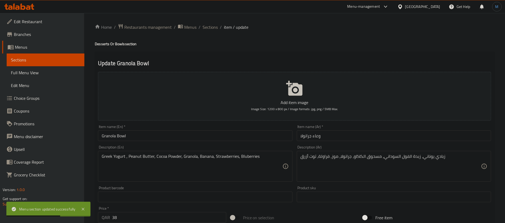
click at [158, 133] on input "Granola Bowl" at bounding box center [195, 135] width 194 height 11
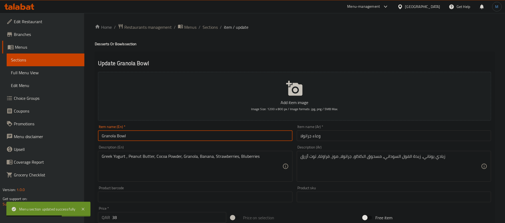
click at [158, 133] on input "Granola Bowl" at bounding box center [195, 135] width 194 height 11
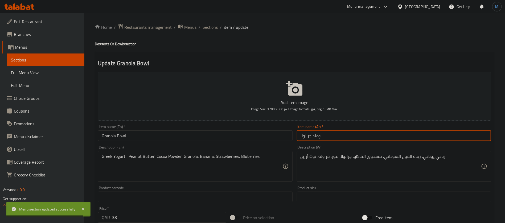
click at [315, 134] on input "وعاء جرانولا" at bounding box center [394, 135] width 194 height 11
paste input "جاط"
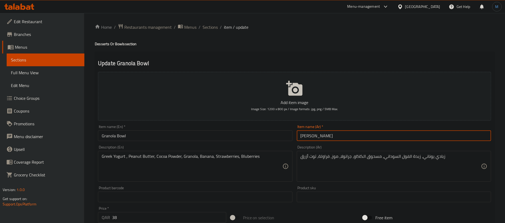
type input "جاط جرانولا"
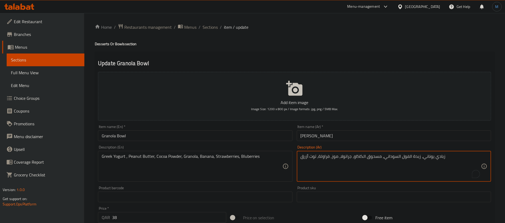
click at [372, 158] on textarea "زبادي يوناني، زبدة الفول السوداني، مسحوق الكاكاو، جرانولا، موز، فراولة، توت أزرق" at bounding box center [391, 166] width 180 height 25
type textarea "زبادي يوناني، زبدة الفول السوداني، بودرة الكاكاو، جرانولا، موز، فراولة، توت أزرق"
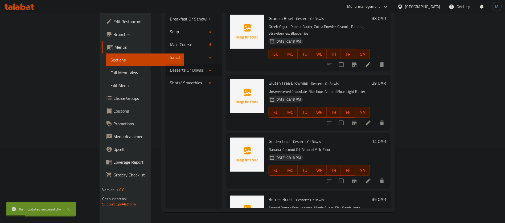
scroll to position [23, 0]
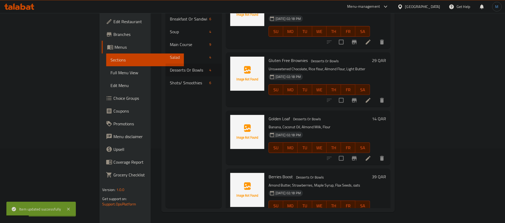
click at [376, 154] on li at bounding box center [368, 159] width 15 height 10
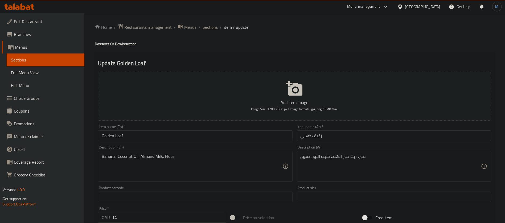
click at [216, 26] on span "Sections" at bounding box center [210, 27] width 15 height 6
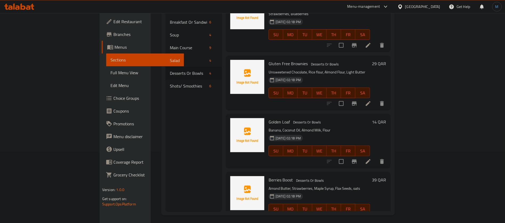
scroll to position [75, 0]
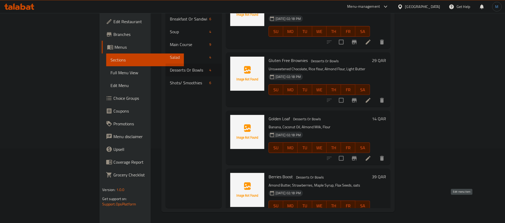
click at [371, 213] on icon at bounding box center [368, 216] width 6 height 6
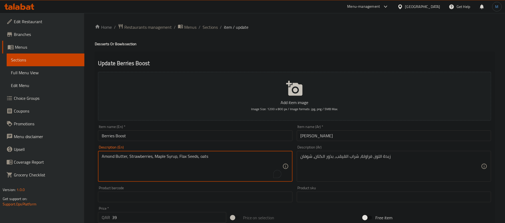
drag, startPoint x: 156, startPoint y: 157, endPoint x: 166, endPoint y: 156, distance: 10.4
click at [166, 156] on textarea "Amond Butter, Strawberries, Maple Syrup, Flax Seeds, oats" at bounding box center [192, 166] width 180 height 25
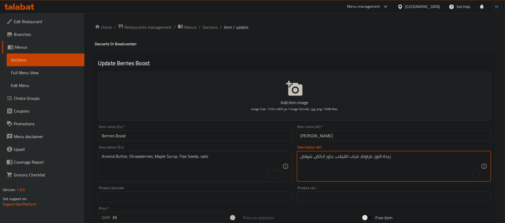
click at [350, 159] on textarea "زبدة اللوز، فراولة، شراب القيقب، بذور الكتان، شوفان" at bounding box center [391, 166] width 180 height 25
click at [355, 157] on textarea "زبدة اللوز، فراولة، شراب القيقب، بذور الكتان، شوفان" at bounding box center [391, 166] width 180 height 25
drag, startPoint x: 355, startPoint y: 157, endPoint x: 343, endPoint y: 157, distance: 11.2
click at [343, 157] on textarea "زبدة اللوز، فراولة، شراب القيقب، بذور الكتان، شوفان" at bounding box center [391, 166] width 180 height 25
paste textarea "مابل"
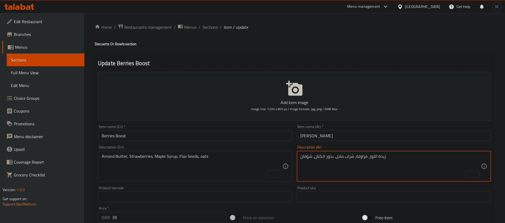
type textarea "زبدة اللوز، فراولة، شراب مابل، بذور الكتان، شوفان"
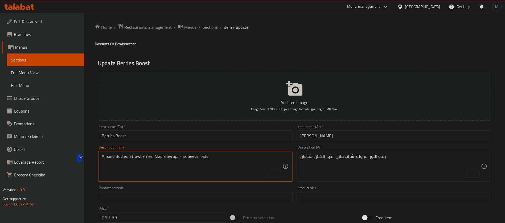
drag, startPoint x: 180, startPoint y: 155, endPoint x: 187, endPoint y: 155, distance: 7.7
click at [187, 155] on textarea "Amond Butter, Strawberries, Maple Syrup, Flax Seeds, oats" at bounding box center [192, 166] width 180 height 25
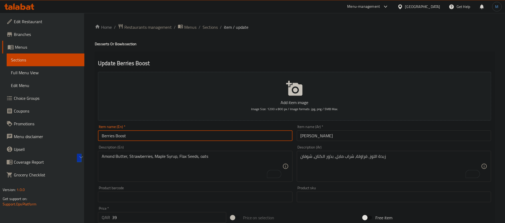
click at [232, 137] on input "Berries Boost" at bounding box center [195, 135] width 194 height 11
click at [208, 26] on span "Sections" at bounding box center [210, 27] width 15 height 6
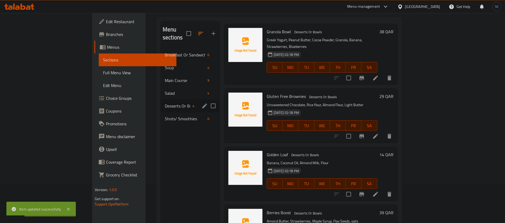
scroll to position [35, 0]
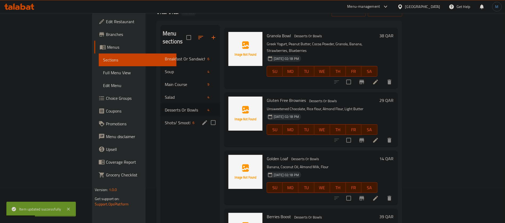
click at [165, 120] on span "Shots/ Smoothies" at bounding box center [178, 123] width 26 height 6
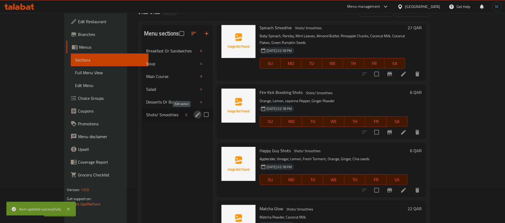
click at [195, 113] on icon "edit" at bounding box center [197, 114] width 5 height 5
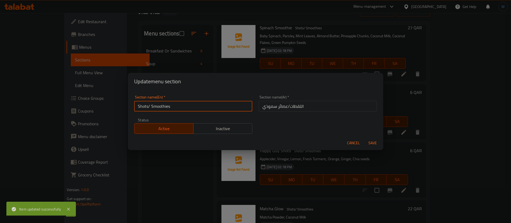
click at [149, 106] on input "Shots/ Smoothies" at bounding box center [193, 106] width 118 height 11
type input "Shots Or Smoothies"
click at [298, 106] on input "اللقطات/عصائر سموذي" at bounding box center [318, 106] width 118 height 11
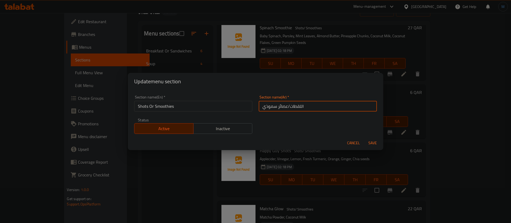
click at [298, 106] on input "اللقطات/عصائر سموذي" at bounding box center [318, 106] width 118 height 11
type input "شوتس او سموثي"
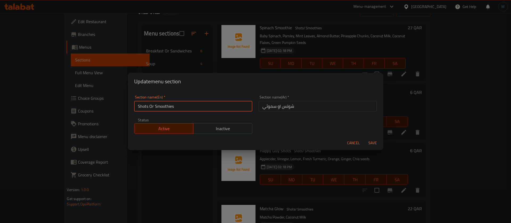
click at [165, 105] on input "Shots Or Smoothies" at bounding box center [193, 106] width 118 height 11
click at [364, 138] on button "Save" at bounding box center [372, 143] width 17 height 10
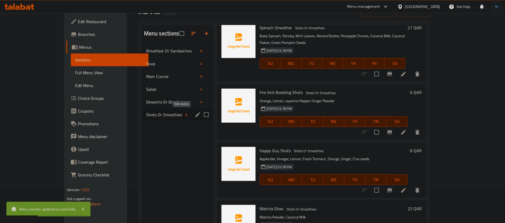
click at [195, 114] on icon "edit" at bounding box center [198, 115] width 6 height 6
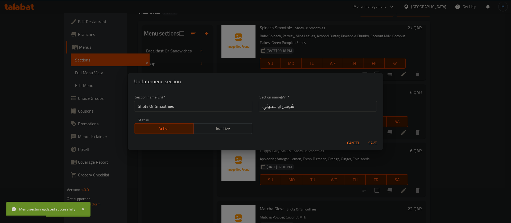
click at [288, 109] on input "شوتس او سموثي" at bounding box center [318, 106] width 118 height 11
click at [270, 107] on input "شوتس او سموثي" at bounding box center [318, 106] width 118 height 11
paste input "text"
type input "شوتس او سموذي"
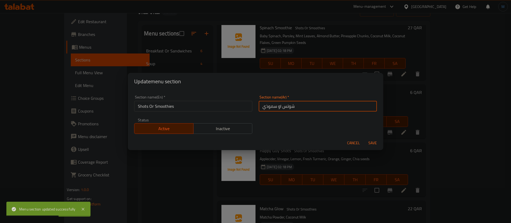
click at [364, 138] on button "Save" at bounding box center [372, 143] width 17 height 10
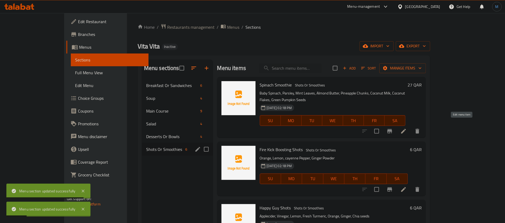
click at [407, 128] on icon at bounding box center [403, 131] width 6 height 6
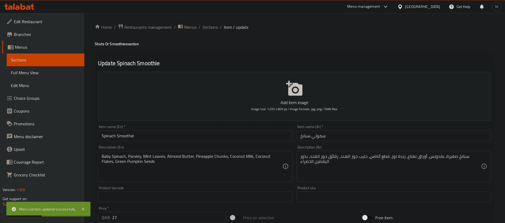
click at [318, 137] on input "سموثي سبانخ" at bounding box center [394, 135] width 194 height 11
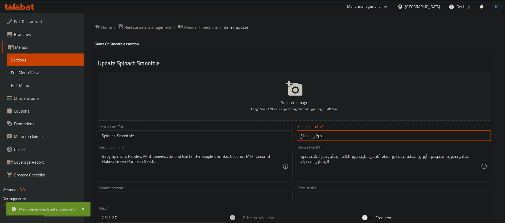
click at [318, 137] on input "سموثي سبانخ" at bounding box center [394, 135] width 194 height 11
paste input "ي"
type input "سموذي سبانخ"
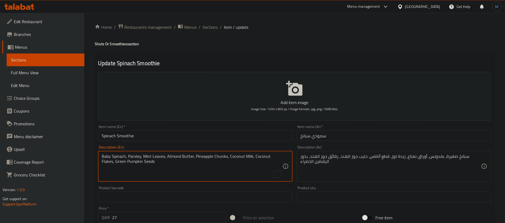
drag, startPoint x: 120, startPoint y: 157, endPoint x: 107, endPoint y: 157, distance: 12.8
click at [107, 157] on textarea "Baby Spinach, Parsley, Mint Leaves, Almond Butter, Pineapple Chunks, Coconut Mi…" at bounding box center [192, 166] width 180 height 25
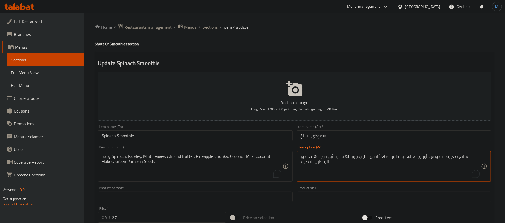
click at [478, 159] on textarea "سبانخ صغيرة، بقدونس، أوراق نعناع، زبدة لوز، قطع أناناس، حليب جوز الهند، رقائق ج…" at bounding box center [391, 166] width 180 height 25
click at [470, 159] on textarea "سبانخ صغيرة، بقدونس، أوراق نعناع، زبدة لوز، قطع أناناس، حليب جوز الهند، رقائق ج…" at bounding box center [391, 166] width 180 height 25
paste textarea "أوراق"
type textarea "أوراق سبانخ صغيرة، بقدونس، أوراق نعناع، زبدة لوز، قطع أناناس، حليب جوز الهند، ر…"
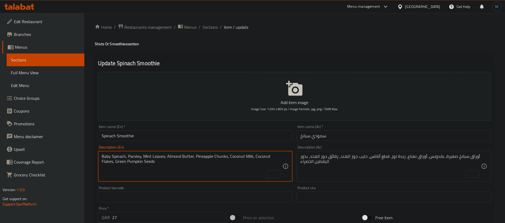
click at [258, 163] on textarea "Baby Spinach, Parsley, Mint Leaves, Almond Butter, Pineapple Chunks, Coconut Mi…" at bounding box center [192, 166] width 180 height 25
click at [259, 159] on textarea "Baby Spinach, Parsley, Mint Leaves, Almond Butter, Pineapple Chunks, Coconut Mi…" at bounding box center [192, 166] width 180 height 25
drag, startPoint x: 259, startPoint y: 159, endPoint x: 270, endPoint y: 158, distance: 11.0
click at [270, 158] on textarea "Baby Spinach, Parsley, Mint Leaves, Almond Butter, Pineapple Chunks, Coconut Mi…" at bounding box center [192, 166] width 180 height 25
click at [170, 144] on div "Description (En) Baby Spinach, Parsley, Mint Leaves, Almond Butter, Pineapple C…" at bounding box center [195, 163] width 199 height 41
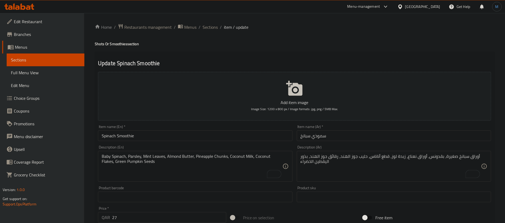
click at [172, 145] on div "Description (En) Baby Spinach, Parsley, Mint Leaves, Almond Butter, Pineapple C…" at bounding box center [195, 163] width 199 height 41
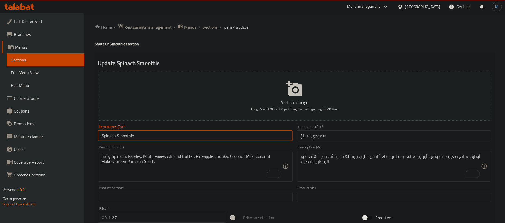
click at [173, 135] on div "Home / Restaurants management / Menus / Sections / item / update Shots Or Smoot…" at bounding box center [295, 195] width 400 height 342
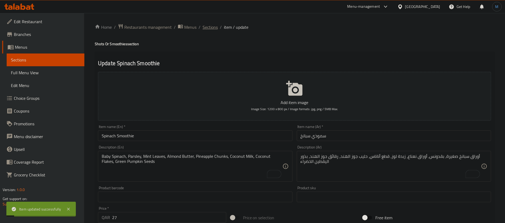
click at [213, 26] on span "Sections" at bounding box center [210, 27] width 15 height 6
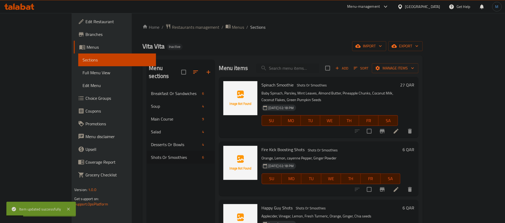
scroll to position [40, 0]
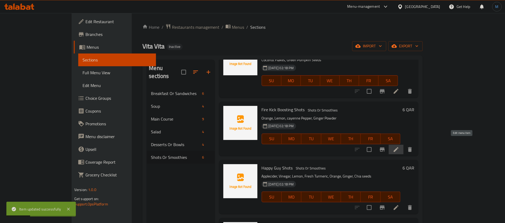
click at [399, 146] on icon at bounding box center [396, 149] width 6 height 6
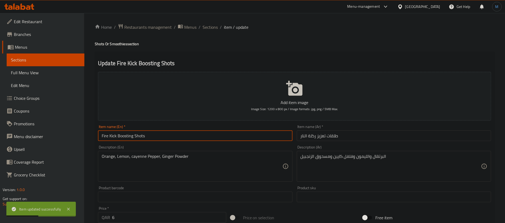
click at [236, 138] on input "Fire Kick Boosting Shots" at bounding box center [195, 135] width 194 height 11
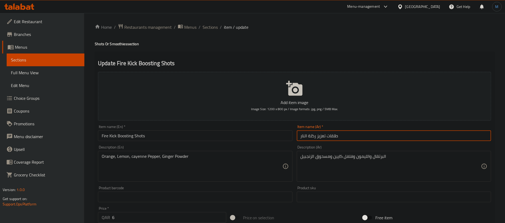
click at [373, 139] on input "طلقات تعزيز ركلة النار" at bounding box center [394, 135] width 194 height 11
type input "فاير"
type input "شوتس فاير كيك بوستينج"
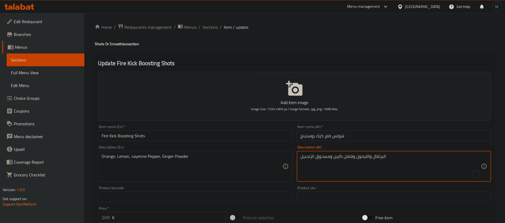
click at [321, 154] on textarea "البرتقال والليمون وفلفل كايين ومسحوق الزنجبيل" at bounding box center [391, 166] width 180 height 25
type textarea "البرتقال والليمون وفلفل كايين وبودرة الزنجبيل"
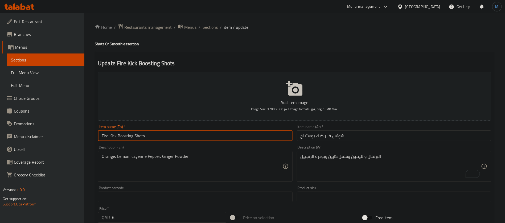
click at [208, 137] on input "Fire Kick Boosting Shots" at bounding box center [195, 135] width 194 height 11
click at [212, 24] on span "Sections" at bounding box center [210, 27] width 15 height 6
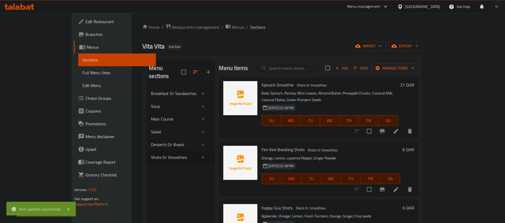
scroll to position [80, 0]
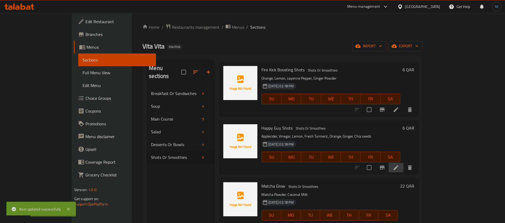
click at [404, 163] on li at bounding box center [396, 168] width 15 height 10
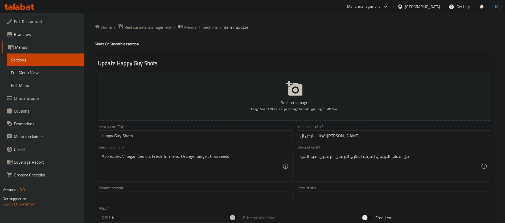
click at [359, 135] on input "لقطات الرجل السعيد" at bounding box center [394, 135] width 194 height 11
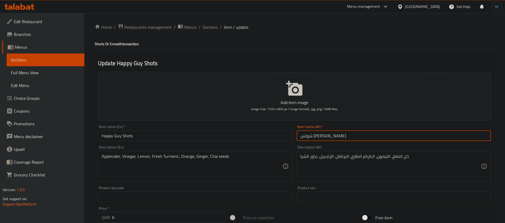
type input "شوتس [PERSON_NAME]"
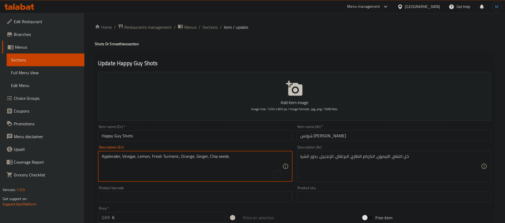
click at [113, 154] on textarea "Applecider, Vinegar, Lemon, Fresh Turmeric, Orange, Ginger, Chia seeds" at bounding box center [192, 166] width 180 height 25
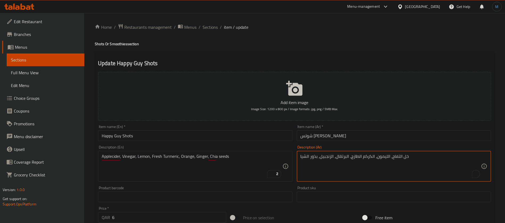
click at [405, 157] on textarea "خل التفاح، الليمون، الكركم الطازج، البرتقال، الزنجبيل، بذور الشيا" at bounding box center [391, 166] width 180 height 25
click at [396, 155] on textarea "خل التفاح، الليمون، الكركم الطازج، البرتقال، الزنجبيل، بذور الشيا" at bounding box center [391, 166] width 180 height 25
paste textarea "فاح ساخن"
type textarea "تفاح ساخن، الليمون، الكركم الطازج، البرتقال، الزنجبيل، بذور الشيا"
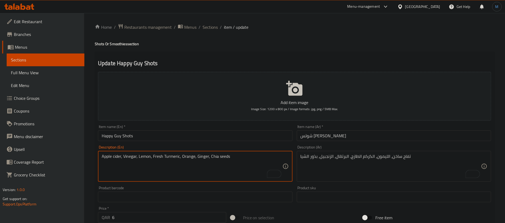
type textarea "Apple cider, Vinegar, Lemon, Fresh Turmeric, Orange, Ginger, Chia seeds"
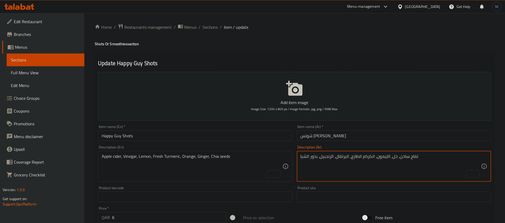
type textarea "تفاح ساخن، خل، الليمون، الكركم الطازج، البرتقال، الزنجبيل، بذور الشيا"
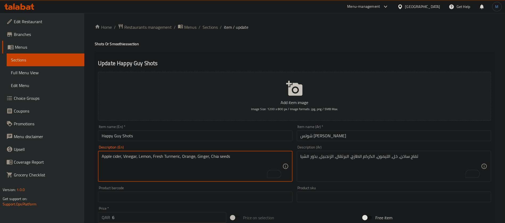
click at [132, 160] on textarea "Apple cider, Vinegar, Lemon, Fresh Turmeric, Orange, Ginger, Chia seeds" at bounding box center [192, 166] width 180 height 25
click at [175, 160] on textarea "Apple cider, Vinegar, Lemon, Fresh Turmeric, Orange, Ginger, Chia seeds" at bounding box center [192, 166] width 180 height 25
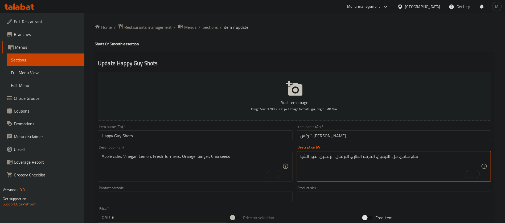
click at [368, 157] on textarea "تفاح ساخن، خل، الليمون، الكركم الطازج، البرتقال، الزنجبيل، بذور الشيا" at bounding box center [391, 166] width 180 height 25
paste textarea "كركم مطحون"
type textarea "تفاح ساخن، خل، الليمون، كركم مطحون طازج، البرتقال، الزنجبيل، بذور الشيا"
click at [331, 135] on input "شوتس [PERSON_NAME]" at bounding box center [394, 135] width 194 height 11
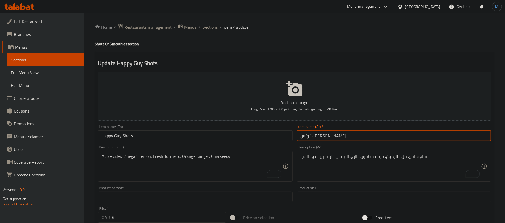
click at [206, 26] on span "Sections" at bounding box center [210, 27] width 15 height 6
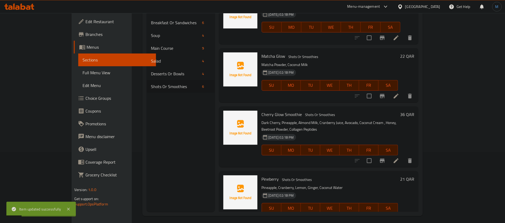
scroll to position [75, 0]
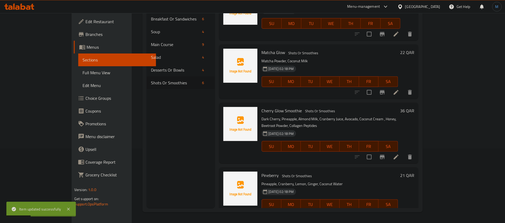
click at [404, 88] on li at bounding box center [396, 93] width 15 height 10
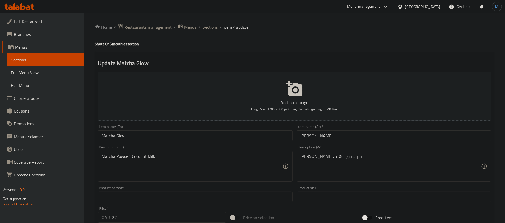
click at [207, 26] on span "Sections" at bounding box center [210, 27] width 15 height 6
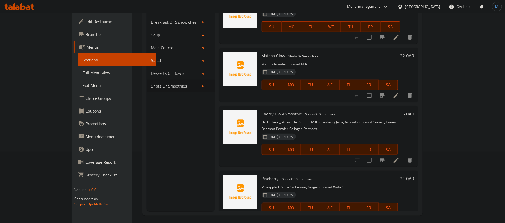
scroll to position [75, 0]
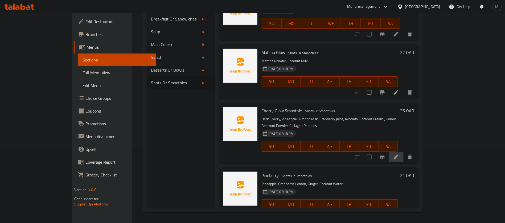
click at [404, 152] on li at bounding box center [396, 157] width 15 height 10
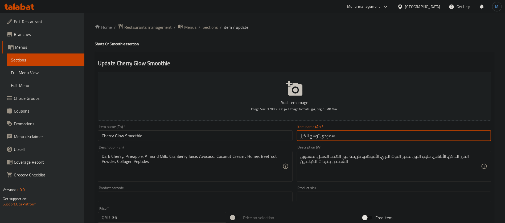
click at [311, 136] on input "سموذي توهج الكرز" at bounding box center [394, 135] width 194 height 11
type input "سموذي جلو كرز"
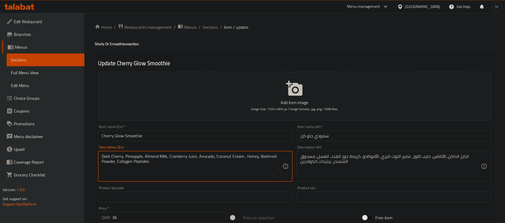
click at [174, 157] on textarea "Dark Cherry, Pineapple, Almond Milk, Cranberry Juice, Avocado, Coconut Cream , …" at bounding box center [192, 166] width 180 height 25
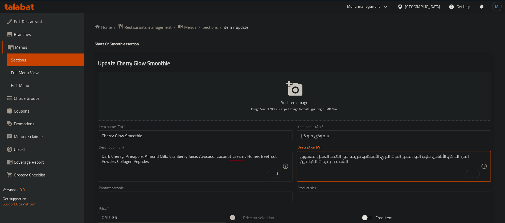
drag, startPoint x: 398, startPoint y: 157, endPoint x: 386, endPoint y: 158, distance: 12.3
click at [386, 158] on textarea "الكرز الداكن، الأناناس، حليب اللوز، عصير التوت البري، الأفوكادو، كريمة جوز الهن…" at bounding box center [391, 166] width 180 height 25
paste textarea "وت بري أحمر"
type textarea "الكرز الداكن، الأناناس، حليب اللوز، عصير توت بري أحمر، الأفوكادو، كريمة جوز اله…"
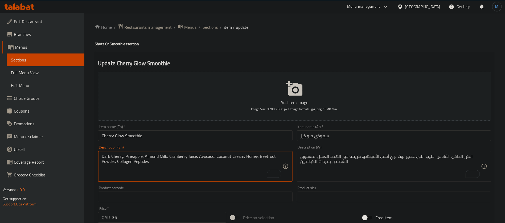
type textarea "Dark Cherry, Pineapple, Almond Milk, Cranberry Juice, Avocado, Coconut Cream, H…"
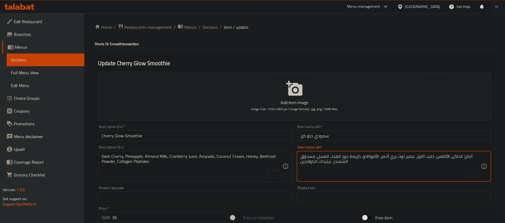
click at [307, 157] on textarea "الكرز الداكن، الأناناس، حليب اللوز، عصير توت بري أحمر، الأفوكادو، كريمة جوز اله…" at bounding box center [391, 166] width 180 height 25
type textarea "الكرز الداكن، الأناناس، حليب اللوز، عصير توت بري أحمر، الأفوكادو، كريمة جوز اله…"
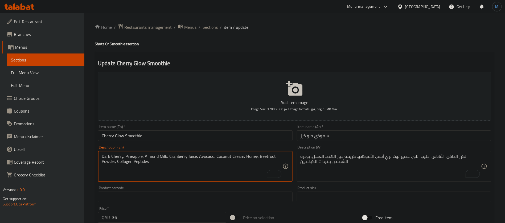
click at [265, 156] on textarea "Dark Cherry, Pineapple, Almond Milk, Cranberry Juice, Avocado, Coconut Cream, H…" at bounding box center [192, 166] width 180 height 25
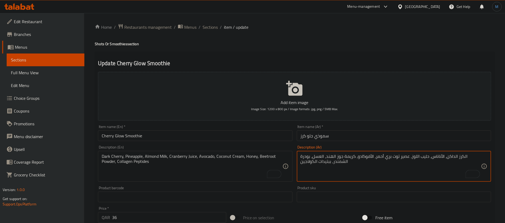
click at [308, 155] on textarea "الكرز الداكن، الأناناس، حليب اللوز، عصير توت بري أحمر، الأفوكادو، كريمة جوز اله…" at bounding box center [391, 166] width 180 height 25
type textarea "الكرز الداكن، الأناناس، حليب اللوز، عصير توت بري أحمر، الأفوكادو، كريمة جوز اله…"
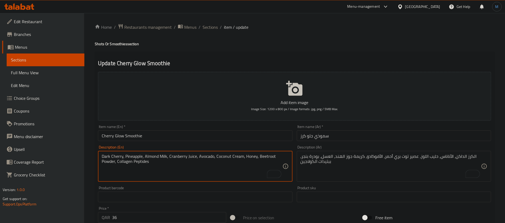
click at [142, 165] on textarea "Dark Cherry, Pineapple, Almond Milk, Cranberry Juice, Avocado, Coconut Cream, H…" at bounding box center [192, 166] width 180 height 25
click at [364, 138] on input "سموذي جلو كرز" at bounding box center [394, 135] width 194 height 11
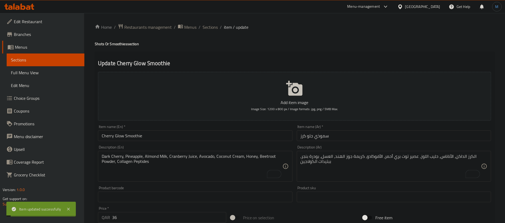
click at [207, 30] on span "Sections" at bounding box center [210, 27] width 15 height 6
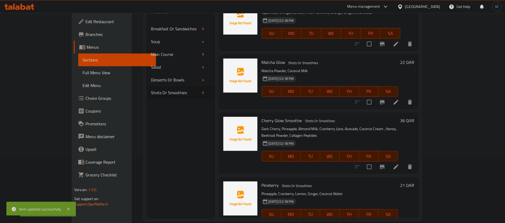
scroll to position [75, 0]
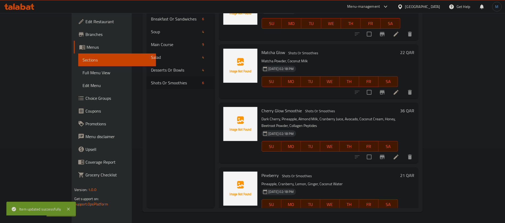
click at [404, 211] on li at bounding box center [396, 216] width 15 height 10
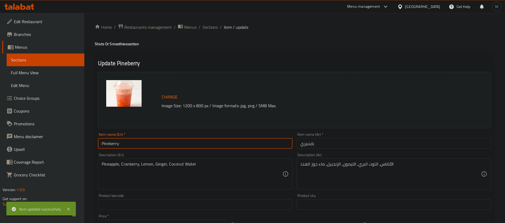
click at [245, 143] on input "Pineberry" at bounding box center [195, 143] width 194 height 11
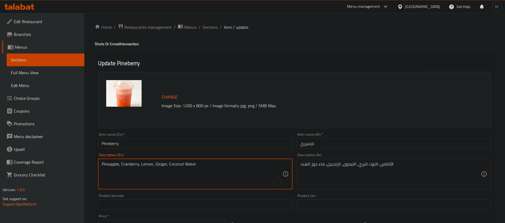
click at [136, 165] on textarea "Pineapple, Cranberry, Lemon, Ginger, Coconut Water" at bounding box center [192, 174] width 180 height 25
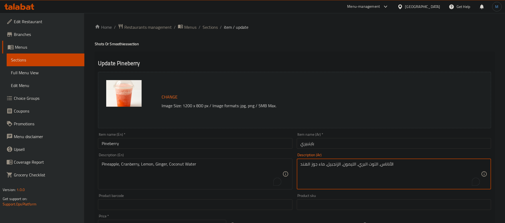
drag, startPoint x: 373, startPoint y: 163, endPoint x: 364, endPoint y: 165, distance: 9.2
click at [364, 165] on textarea "الأناناس، التوت البري، الليمون، الزنجبيل، ماء جوز الهند" at bounding box center [391, 174] width 180 height 25
paste textarea "وت بري أحمر"
type textarea "الأناناس، توت بري أحمر، الليمون، الزنجبيل، ماء جوز الهند"
click at [329, 147] on input "باينبيري" at bounding box center [394, 143] width 194 height 11
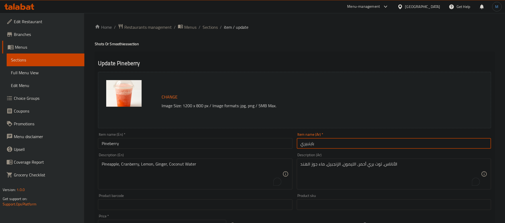
click at [211, 27] on span "Sections" at bounding box center [210, 27] width 15 height 6
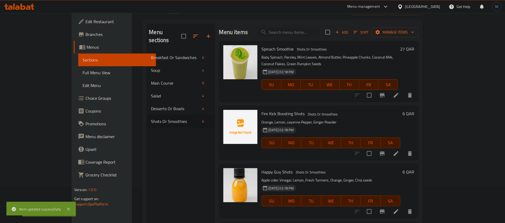
scroll to position [40, 0]
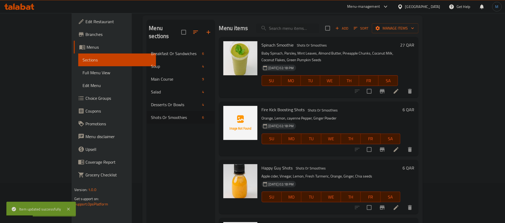
click at [78, 64] on link "Sections" at bounding box center [117, 59] width 78 height 13
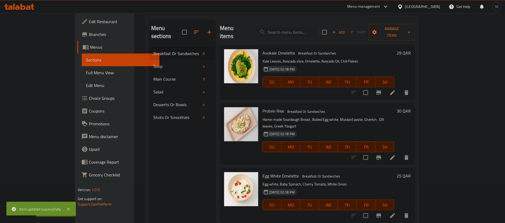
click at [86, 73] on span "Full Menu View" at bounding box center [120, 72] width 69 height 6
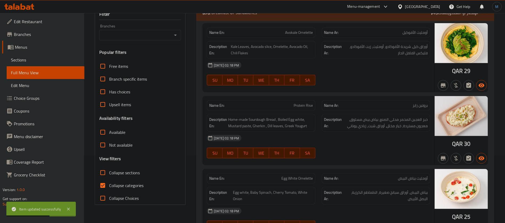
scroll to position [120, 0]
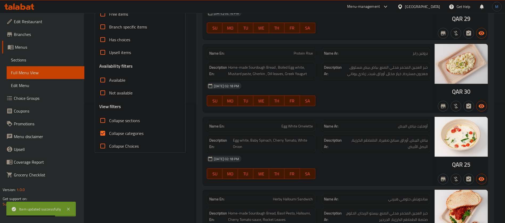
click at [126, 135] on span "Collapse categories" at bounding box center [126, 133] width 34 height 6
click at [109, 135] on input "Collapse categories" at bounding box center [102, 133] width 13 height 13
checkbox input "false"
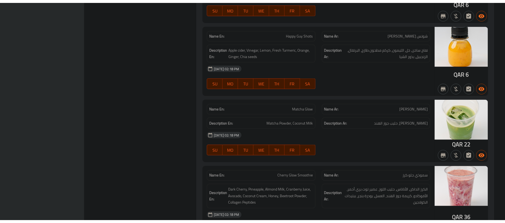
scroll to position [2472, 0]
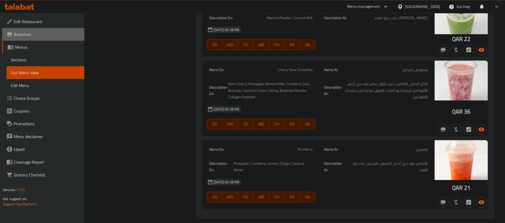
click at [36, 35] on span "Branches" at bounding box center [47, 34] width 66 height 6
